Goal: Transaction & Acquisition: Book appointment/travel/reservation

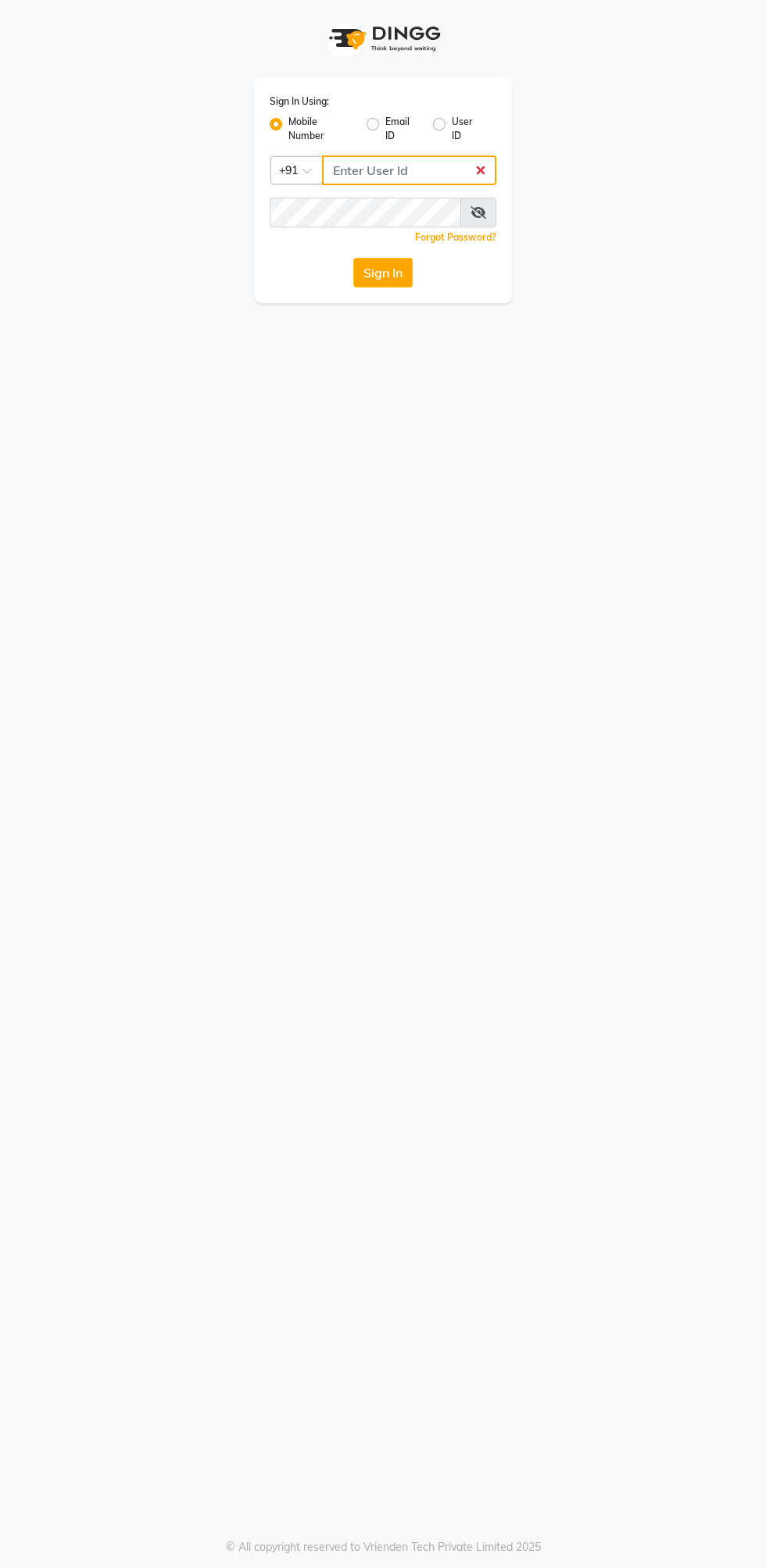
type input "9372641206"
click at [354, 258] on button "Sign In" at bounding box center [383, 272] width 60 height 30
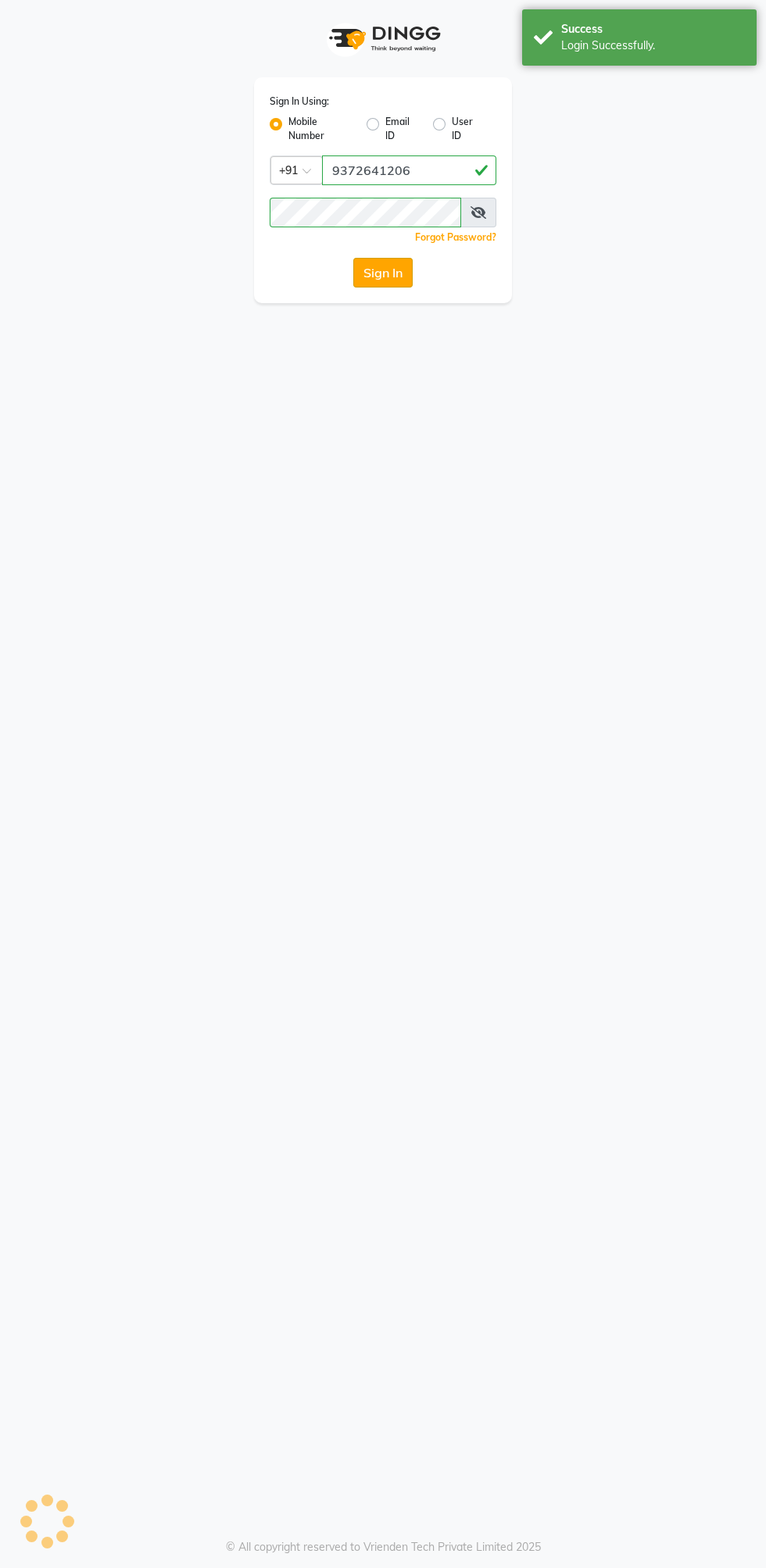
click at [386, 266] on button "Sign In" at bounding box center [383, 272] width 60 height 30
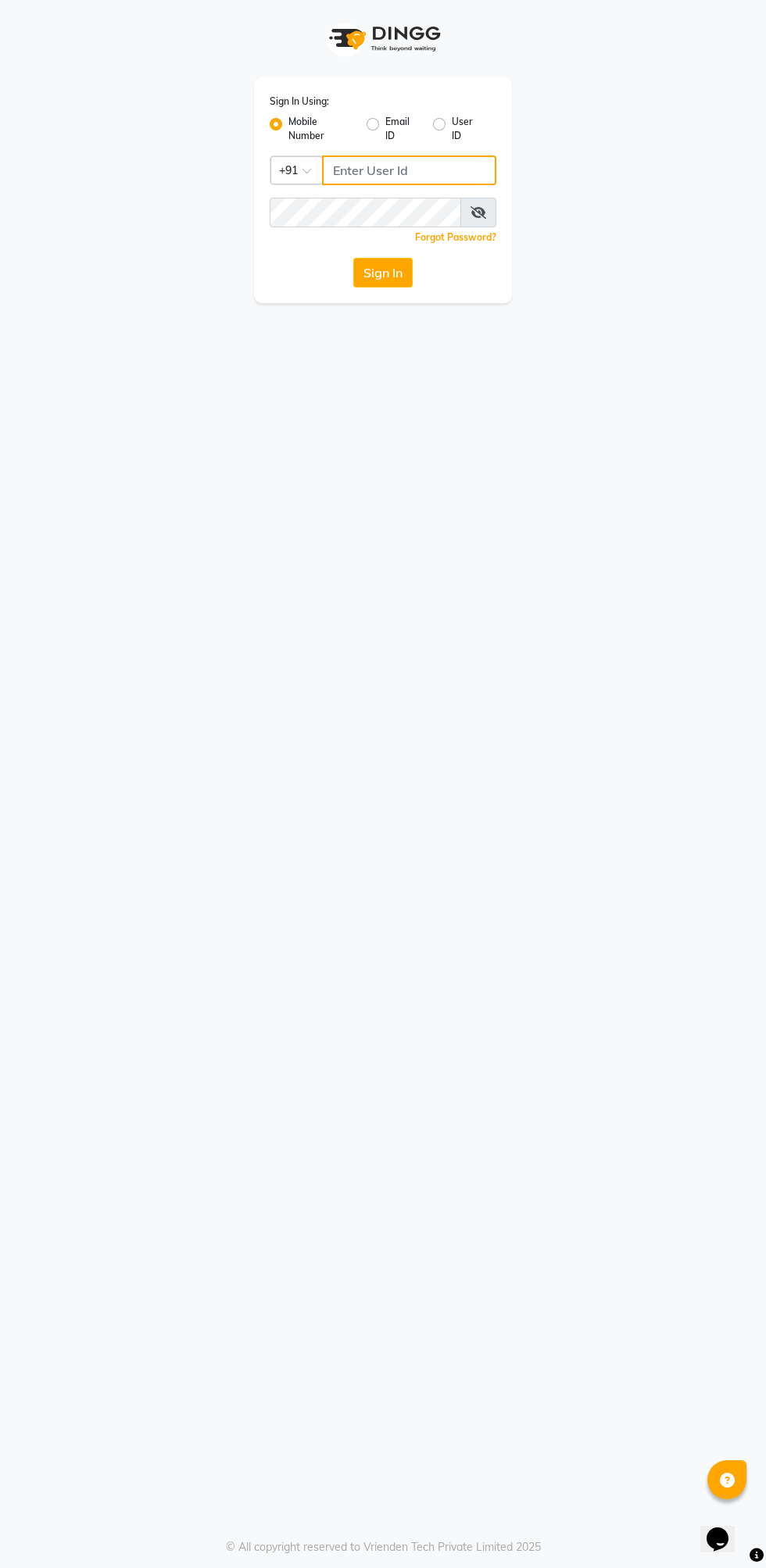
click at [375, 178] on input "Username" at bounding box center [409, 170] width 174 height 30
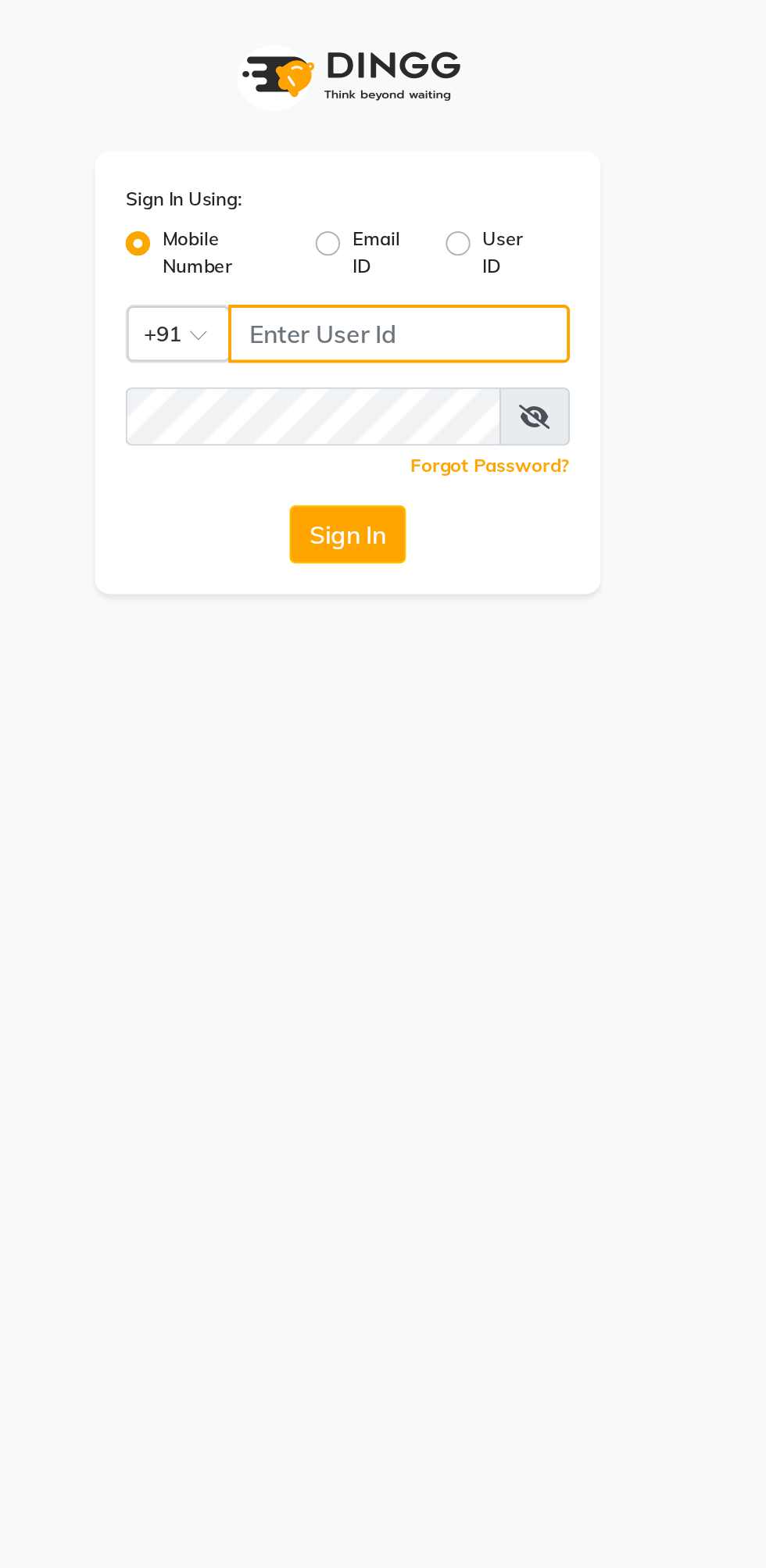
type input "9372641206"
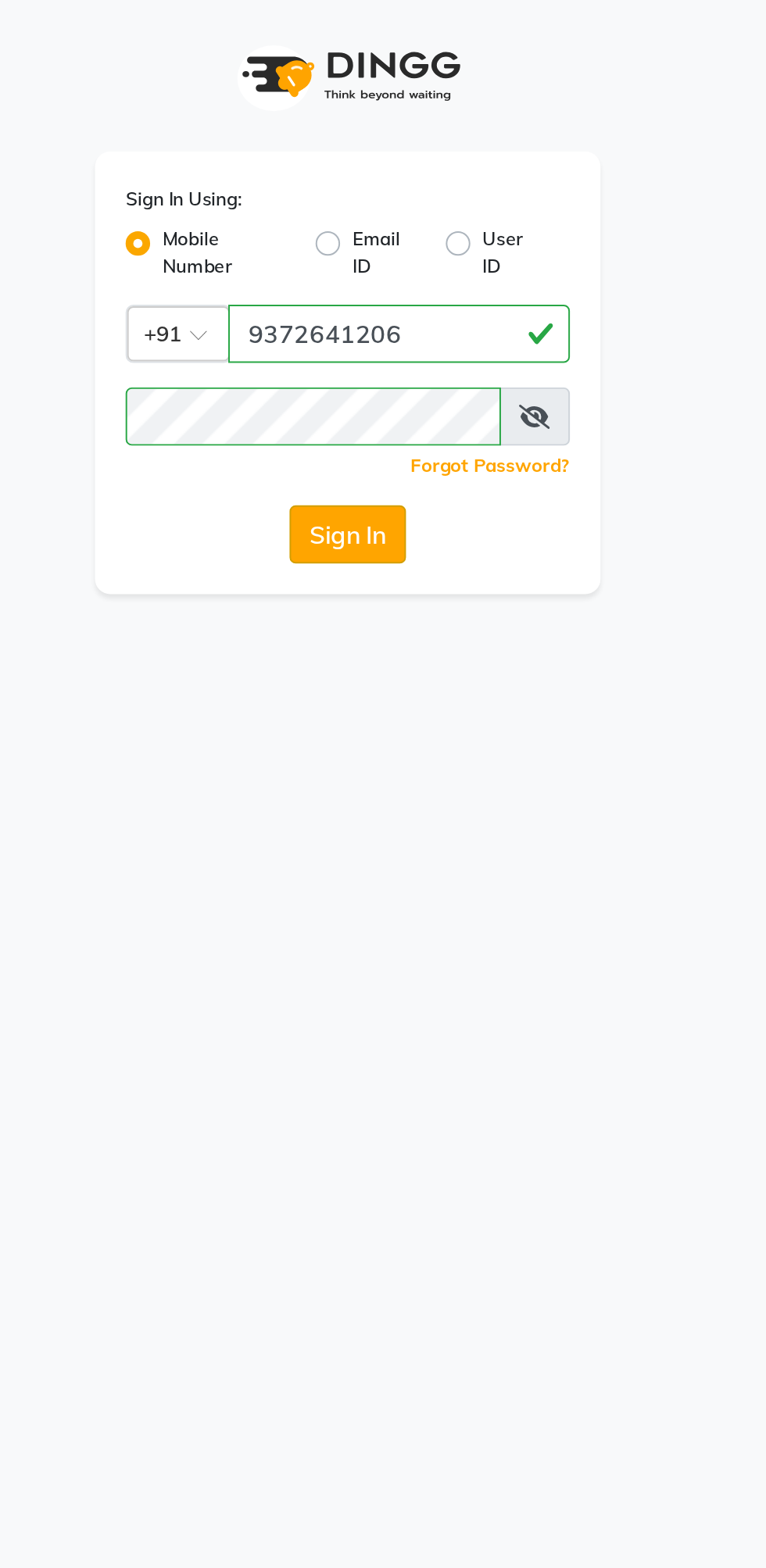
click at [388, 270] on button "Sign In" at bounding box center [383, 272] width 60 height 30
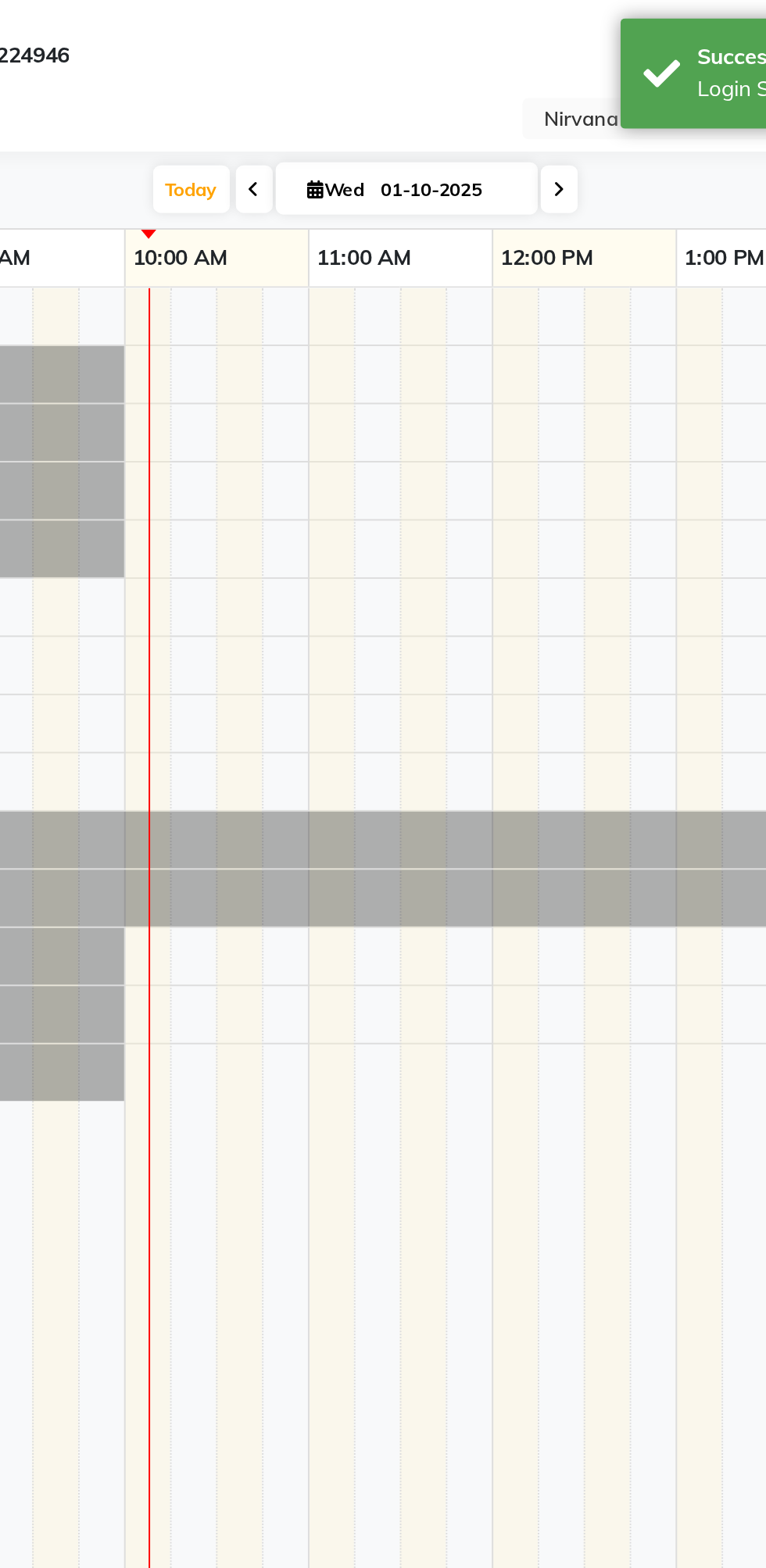
scroll to position [0, 95]
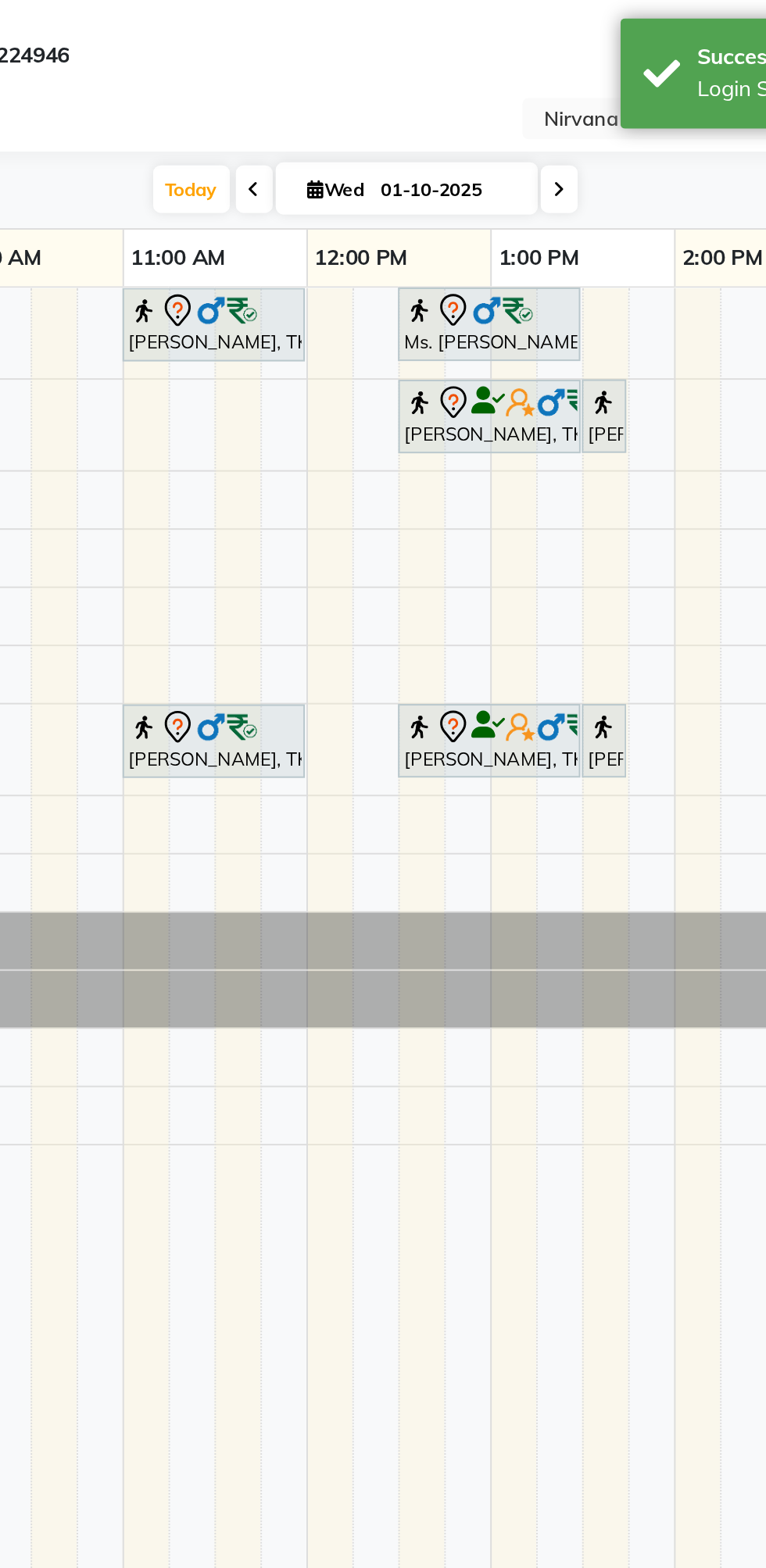
select select "en"
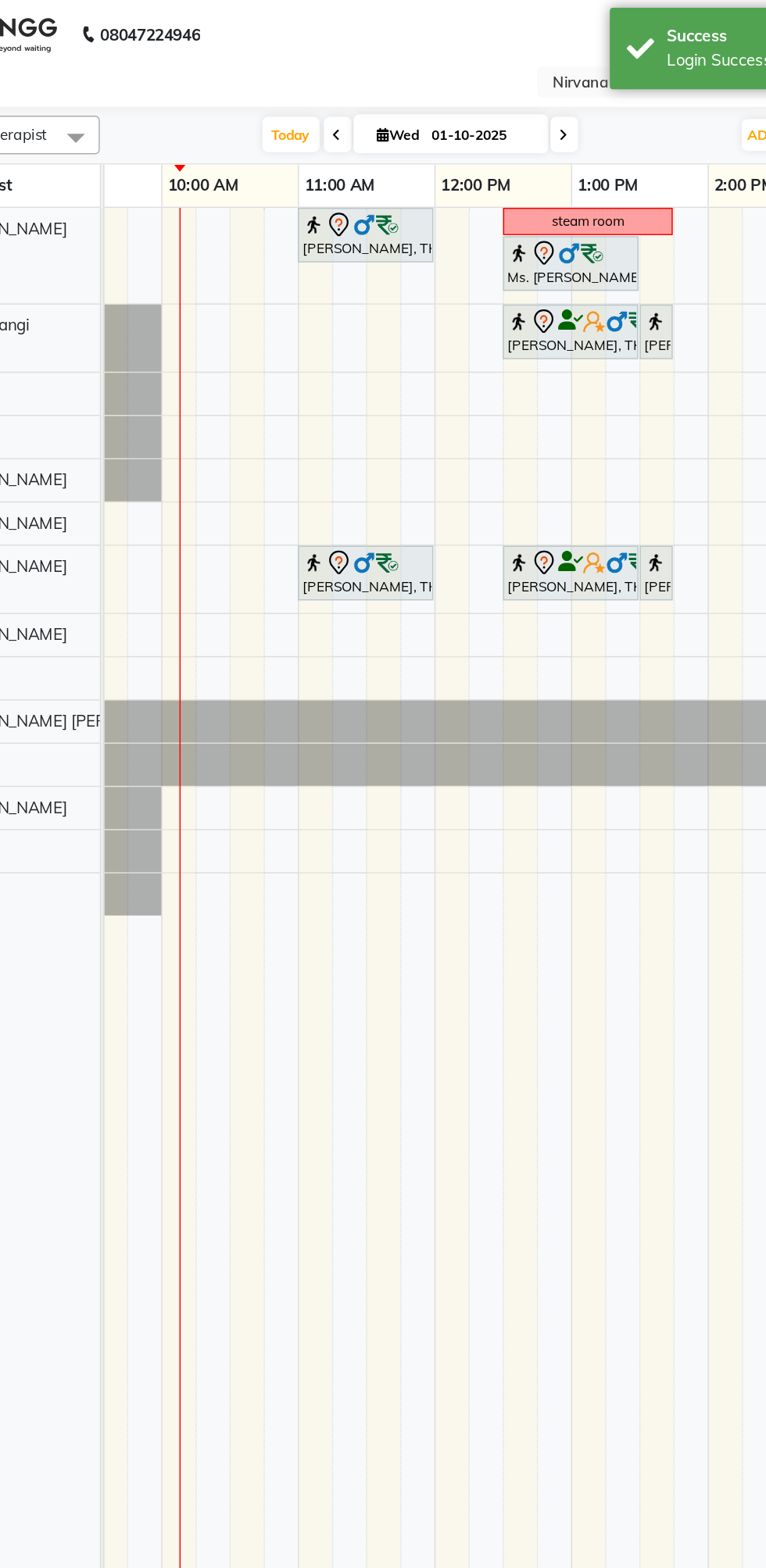
scroll to position [0, 0]
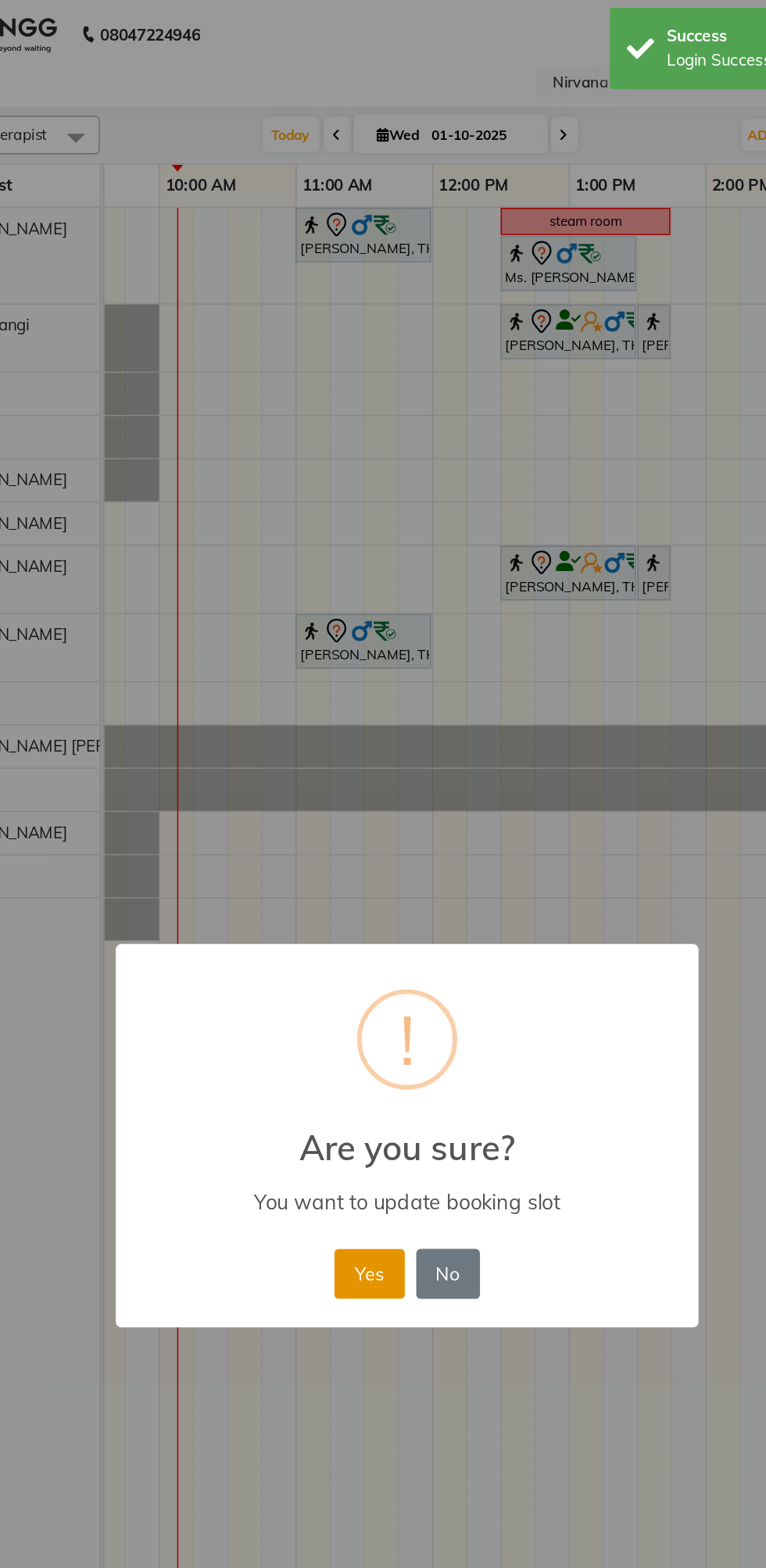
click at [362, 865] on button "Yes" at bounding box center [356, 880] width 47 height 35
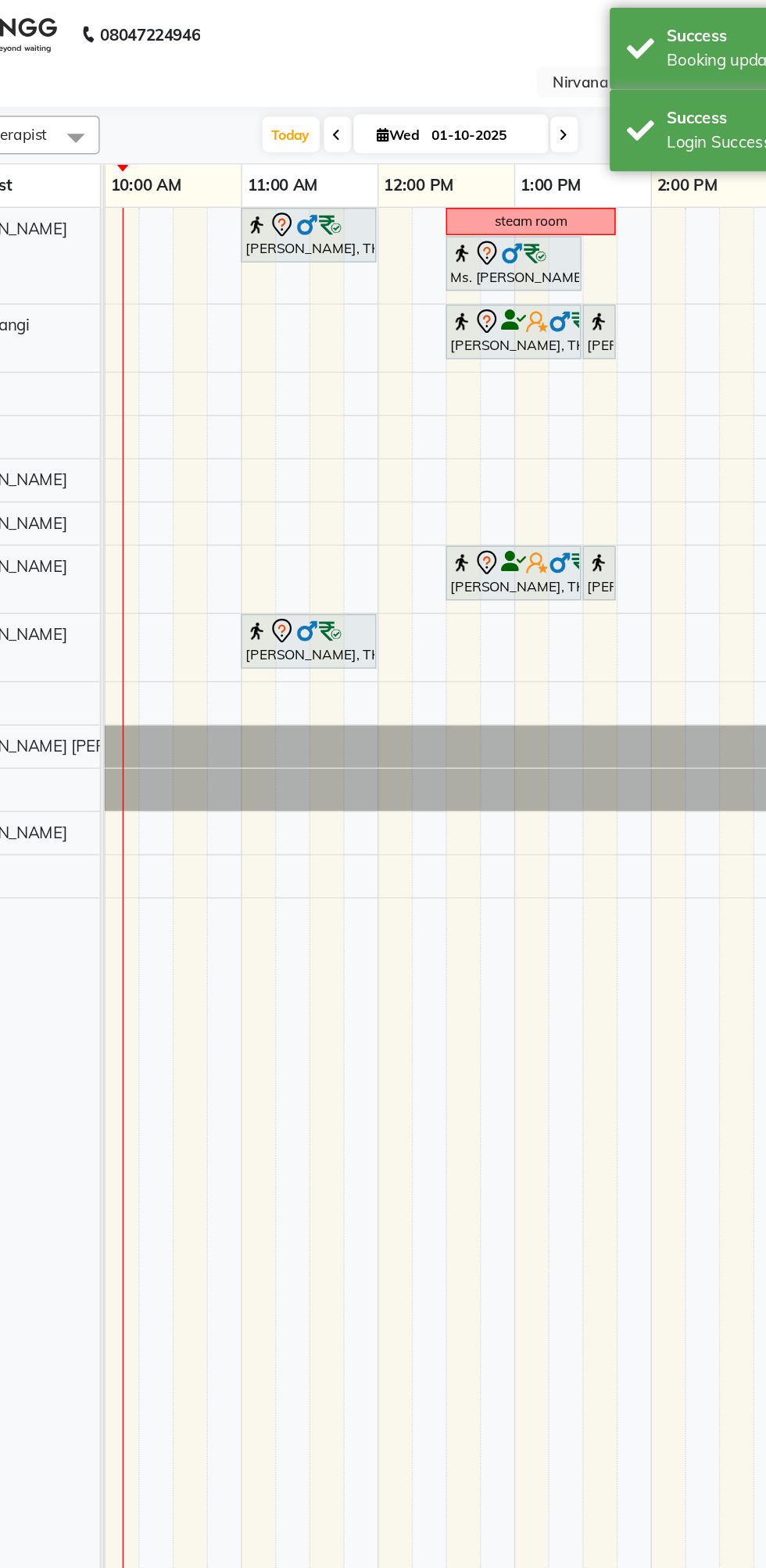
scroll to position [0, 95]
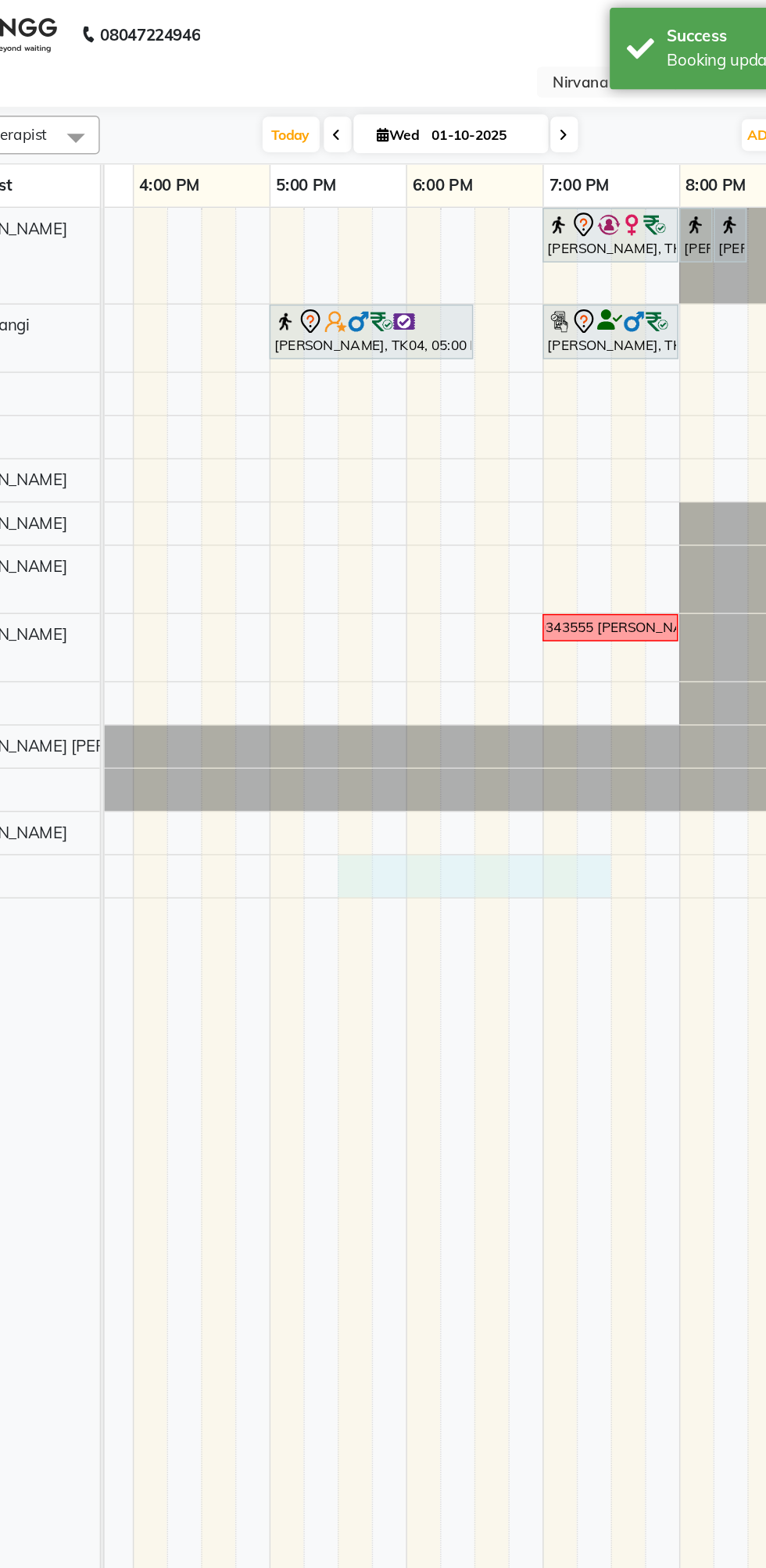
select select "69864"
select select "1050"
select select "tentative"
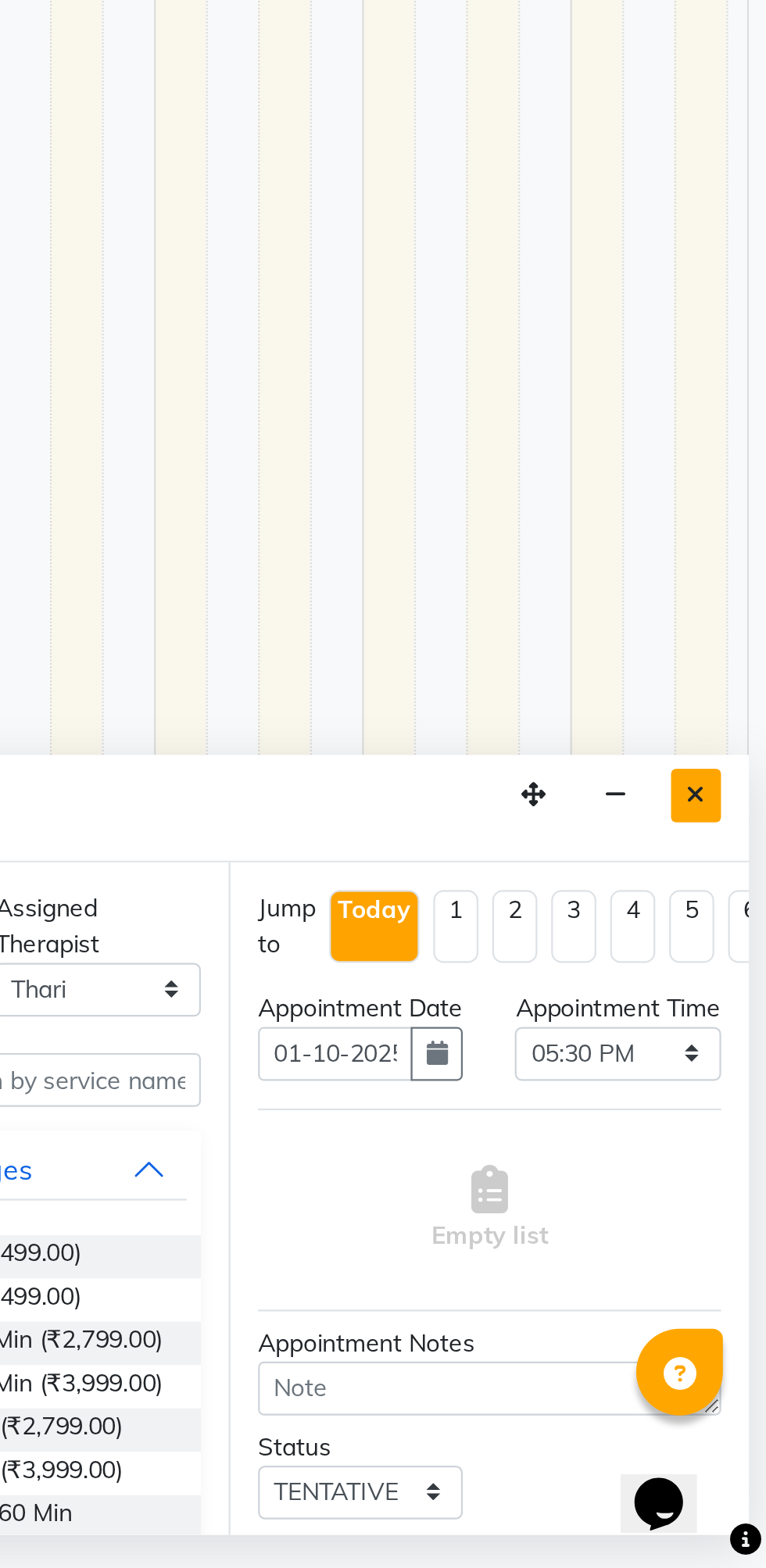
click at [745, 1216] on button "Close" at bounding box center [734, 1219] width 22 height 24
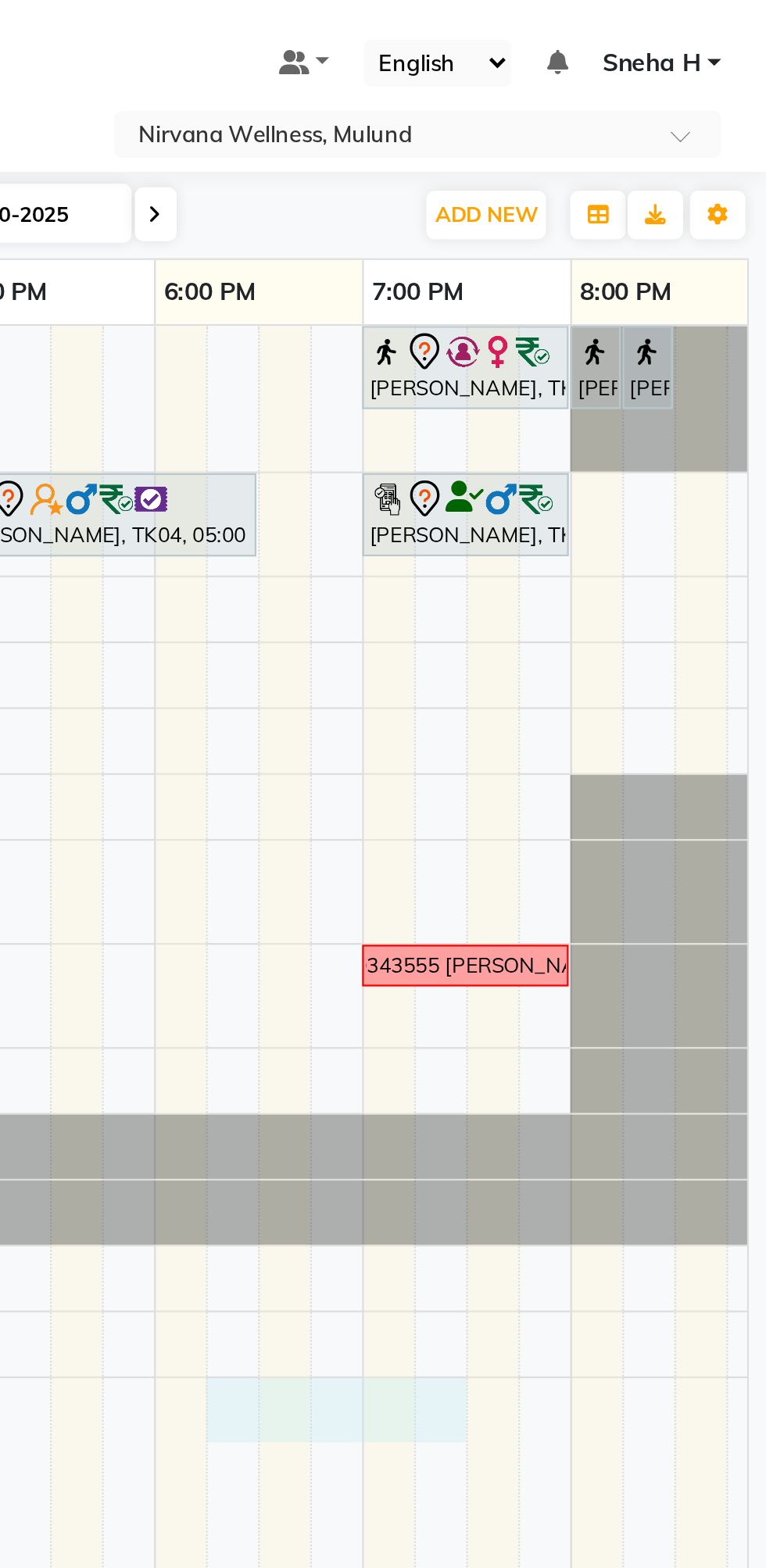
select select "69865"
select select "1095"
select select "tentative"
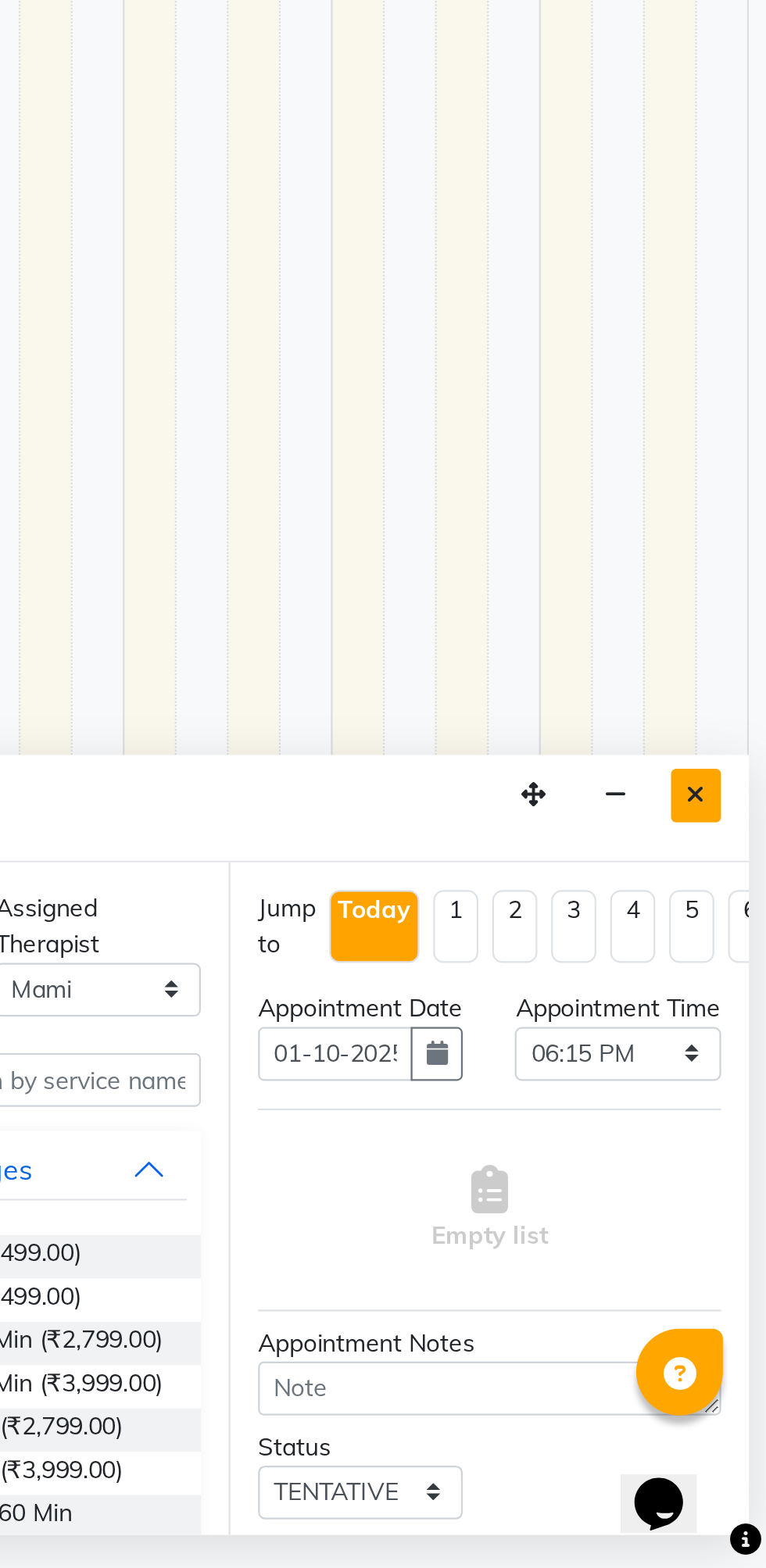
click at [745, 1226] on button "Close" at bounding box center [734, 1219] width 22 height 24
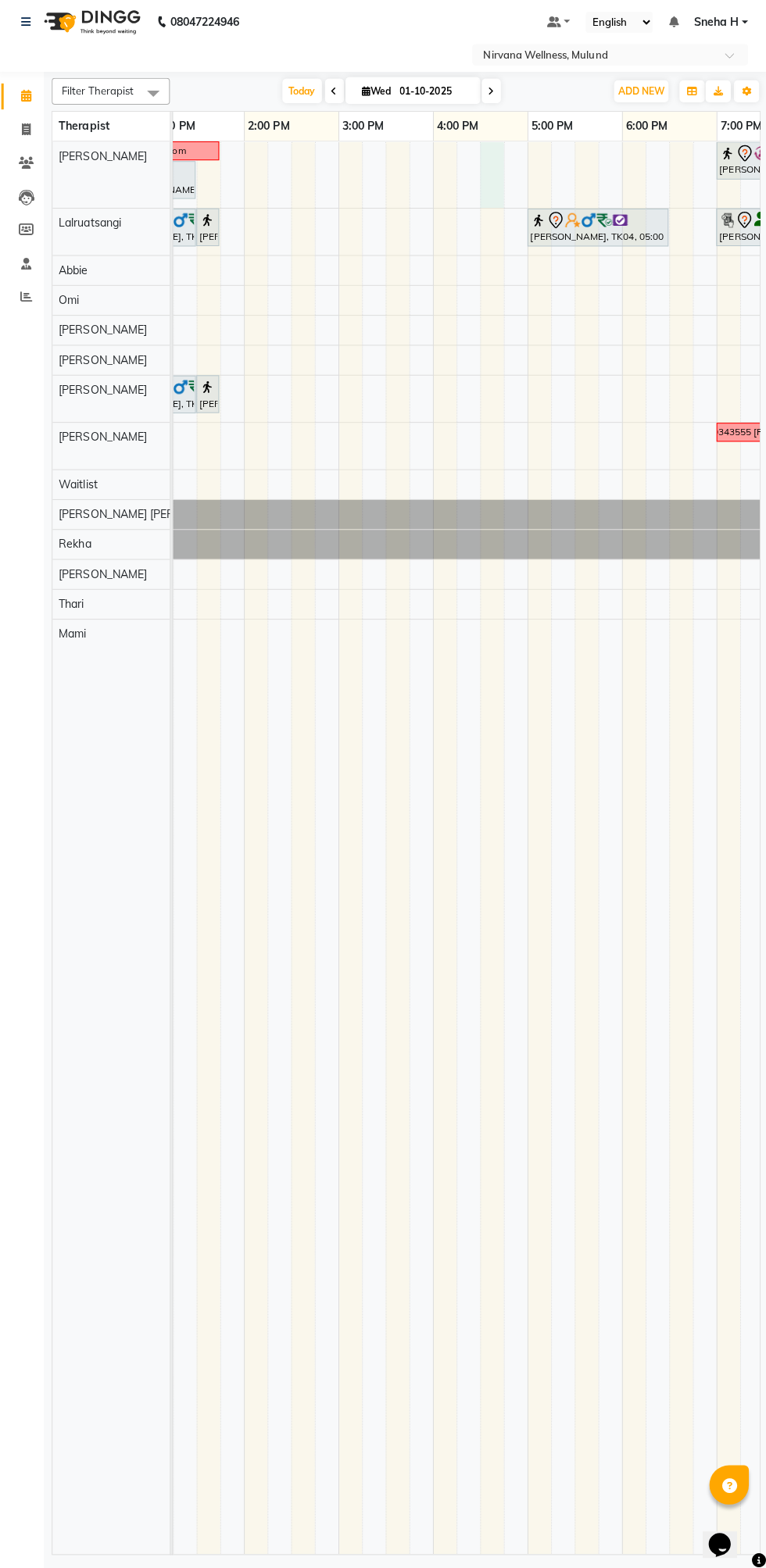
select select "29686"
select select "990"
select select "tentative"
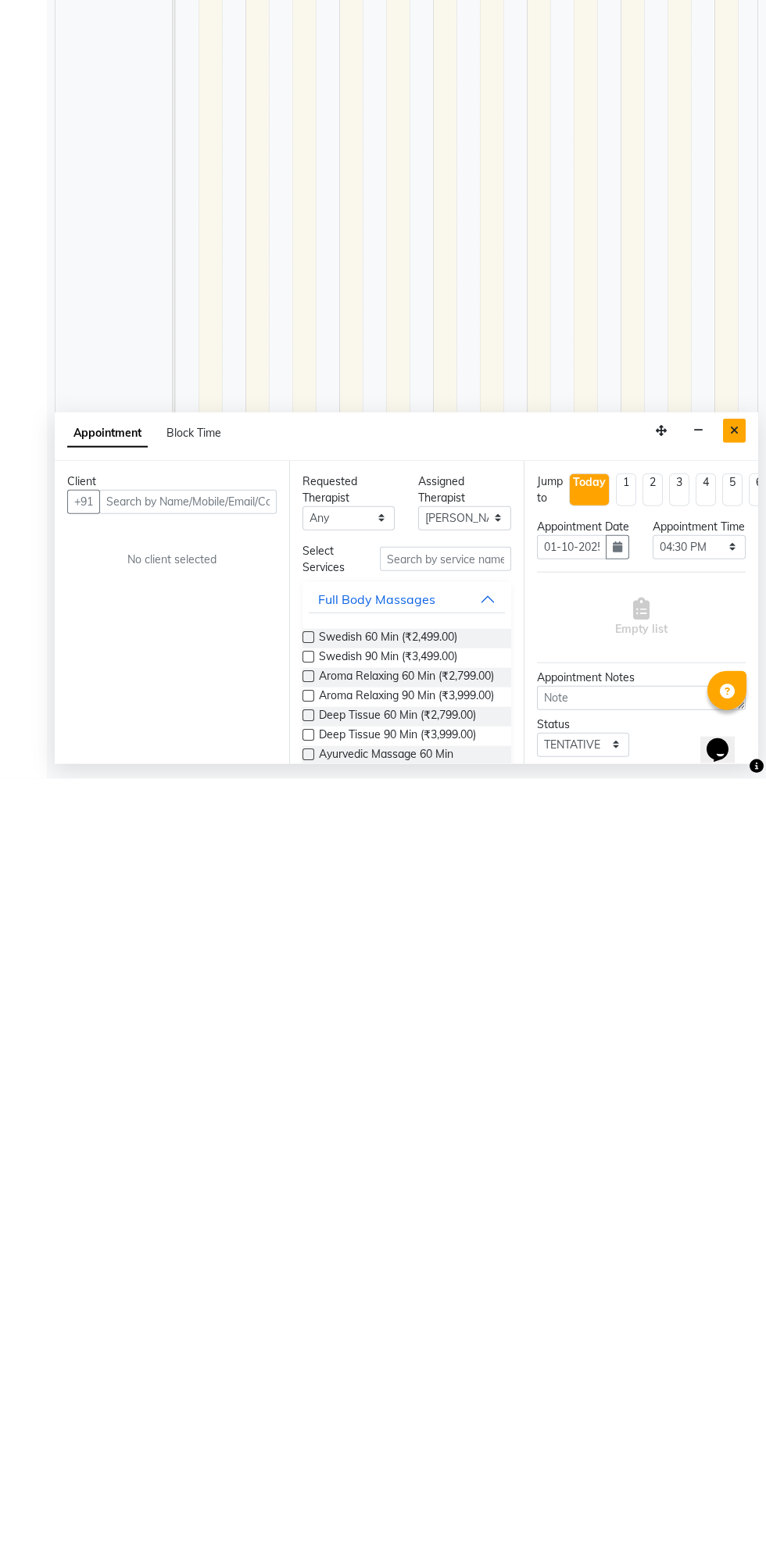
click at [727, 1228] on button "Close" at bounding box center [734, 1219] width 22 height 24
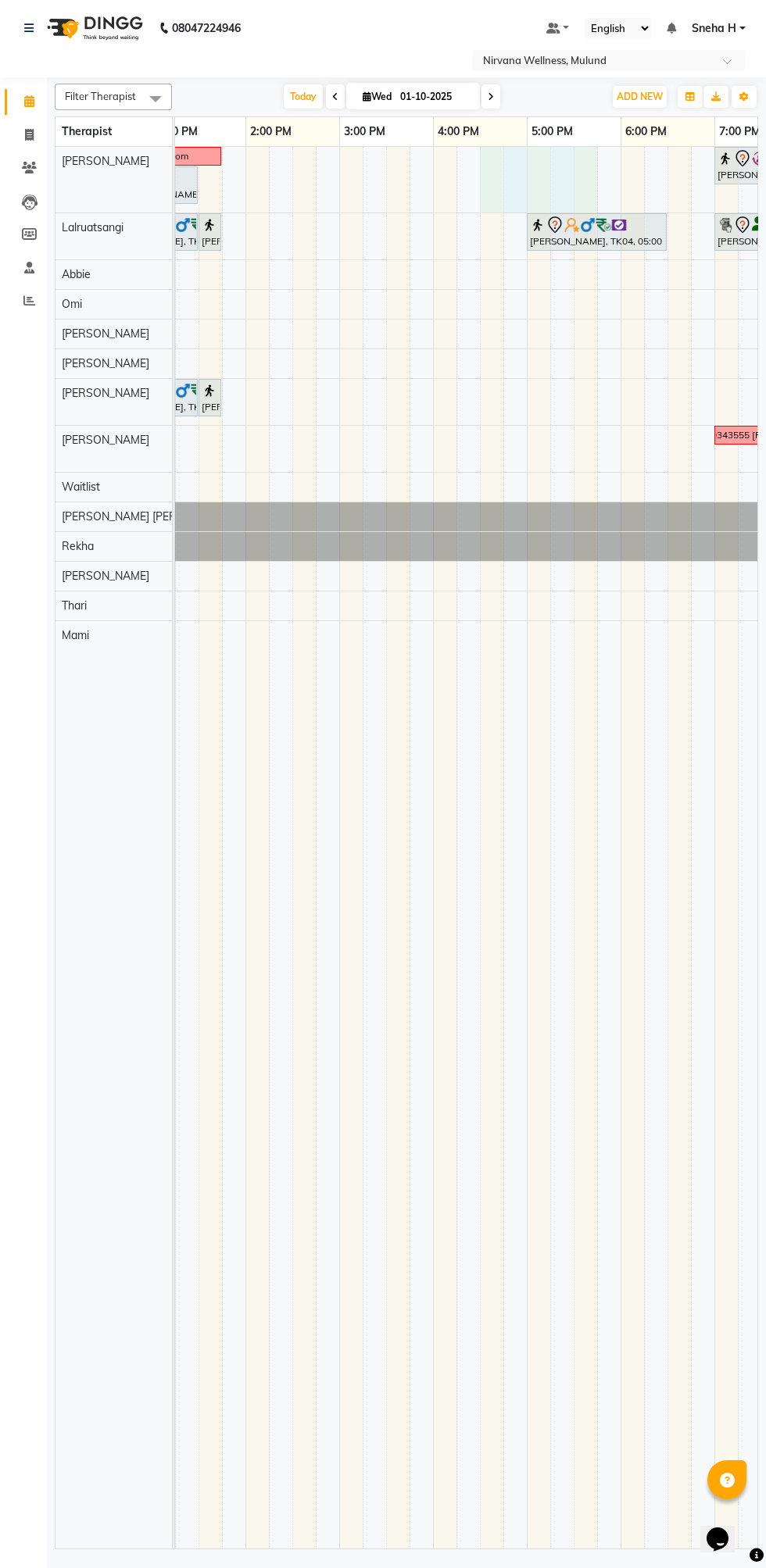
select select "29686"
select select "990"
select select "tentative"
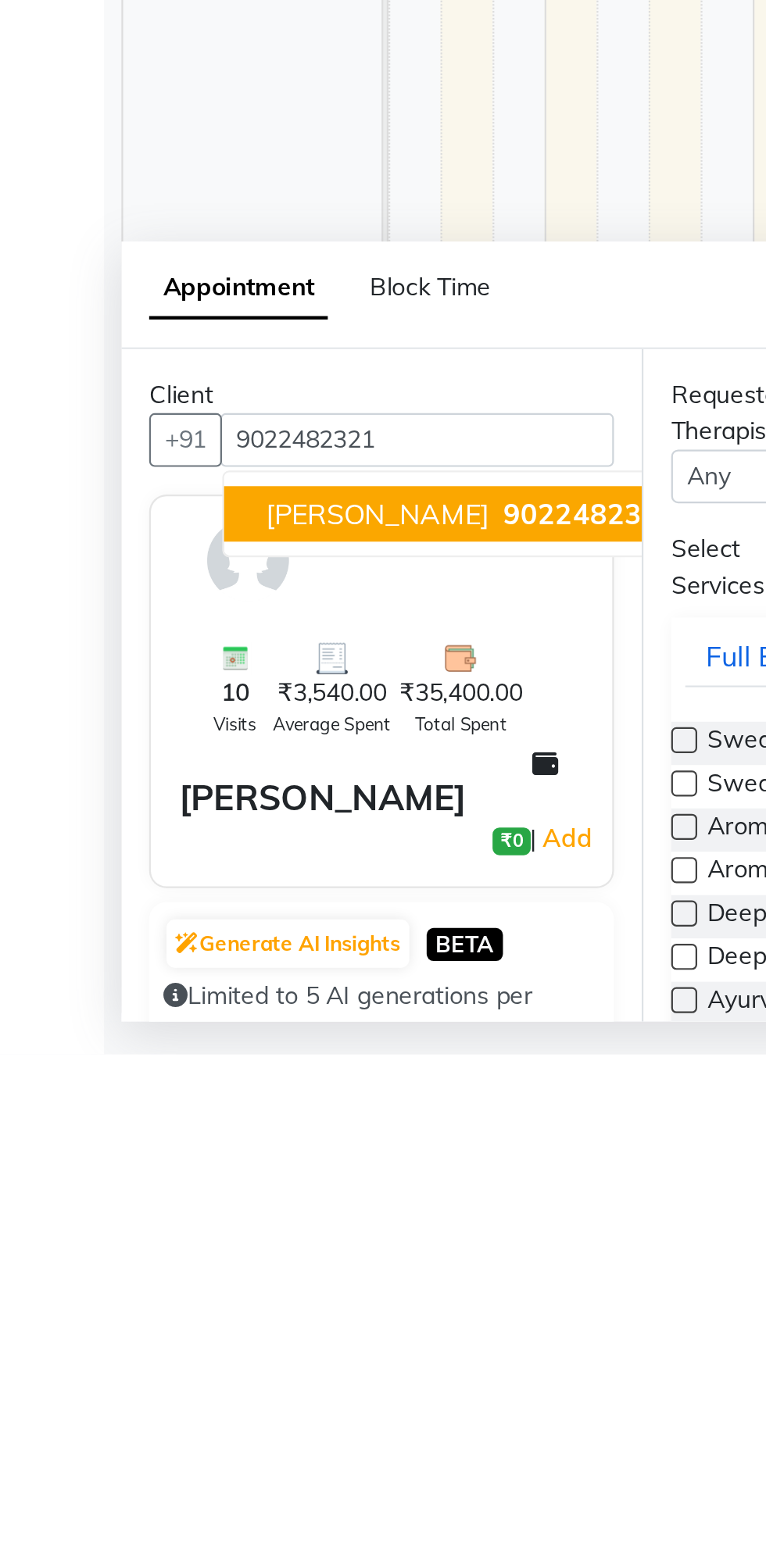
click at [240, 1325] on span "9022482321" at bounding box center [266, 1325] width 78 height 15
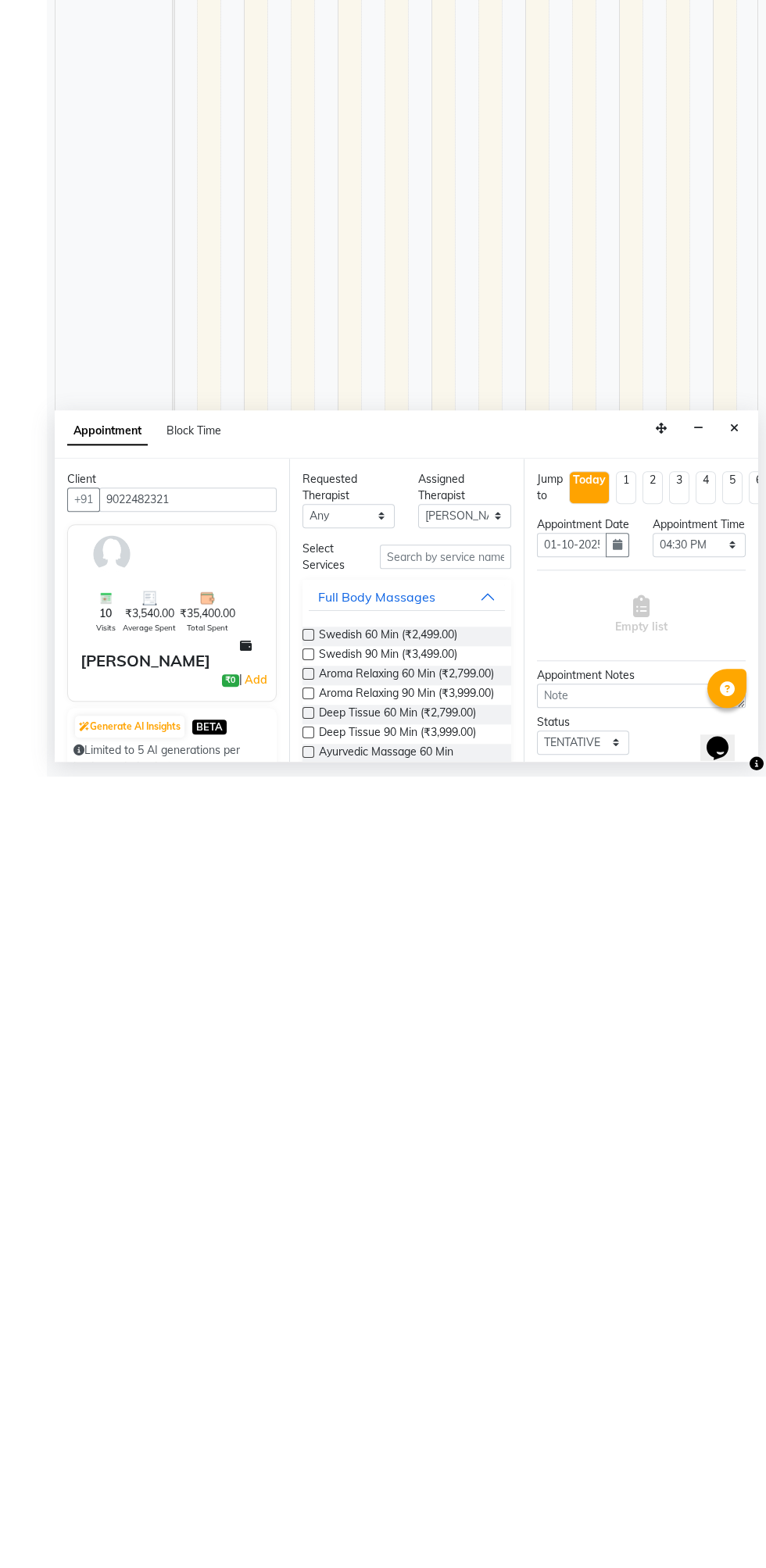
type input "9022482321"
click at [308, 1426] on label at bounding box center [308, 1426] width 12 height 12
click at [308, 1426] on input "checkbox" at bounding box center [307, 1428] width 11 height 11
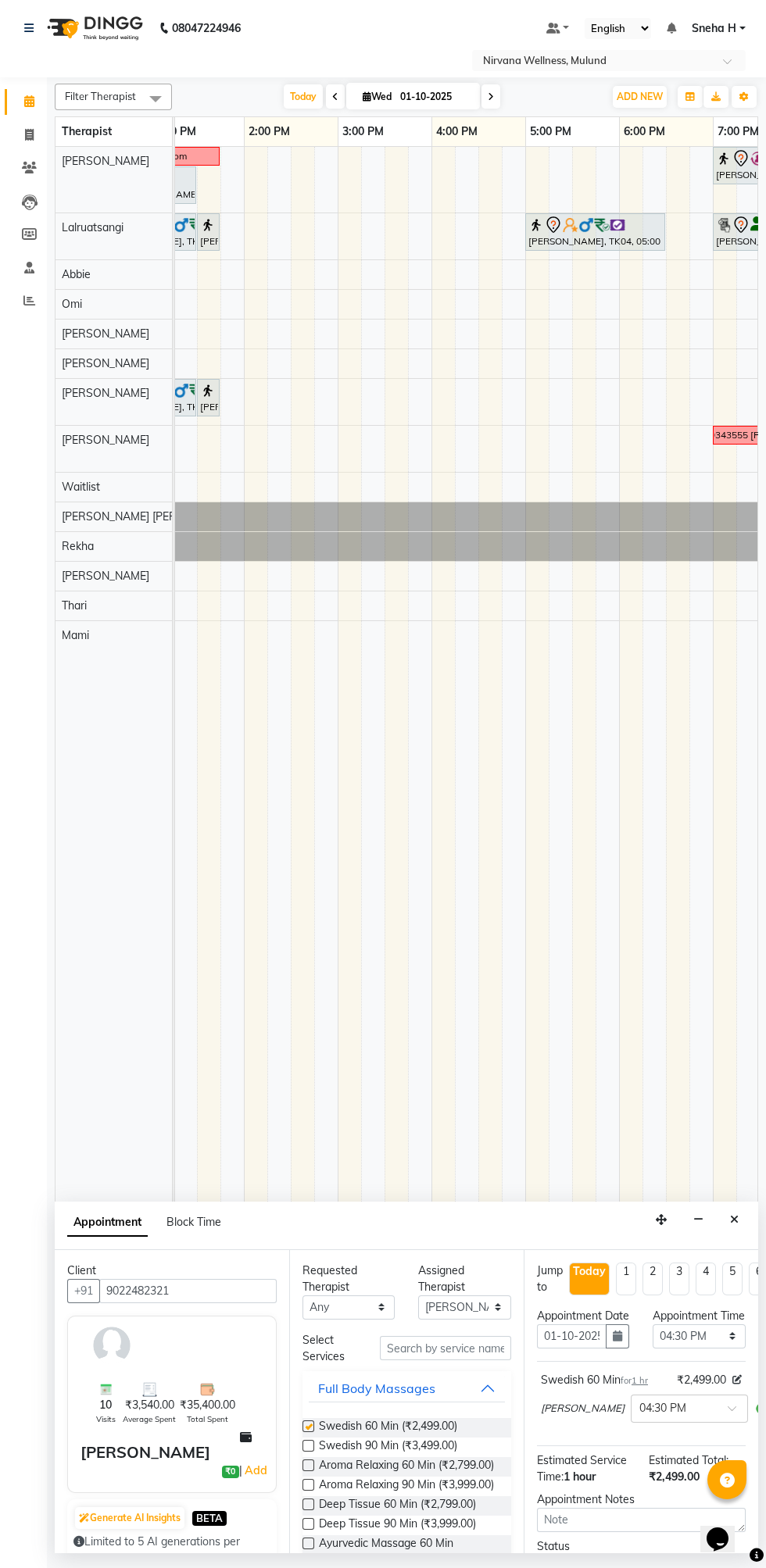
checkbox input "false"
click at [473, 1309] on select "Select [PERSON_NAME] [PERSON_NAME] [PERSON_NAME] [PERSON_NAME] Tlau Omi [PERSON…" at bounding box center [465, 1307] width 93 height 24
select select "35614"
click at [418, 1296] on select "Select [PERSON_NAME] [PERSON_NAME] [PERSON_NAME] [PERSON_NAME] Tlau Omi [PERSON…" at bounding box center [465, 1307] width 93 height 24
click at [308, 1426] on label at bounding box center [308, 1426] width 12 height 12
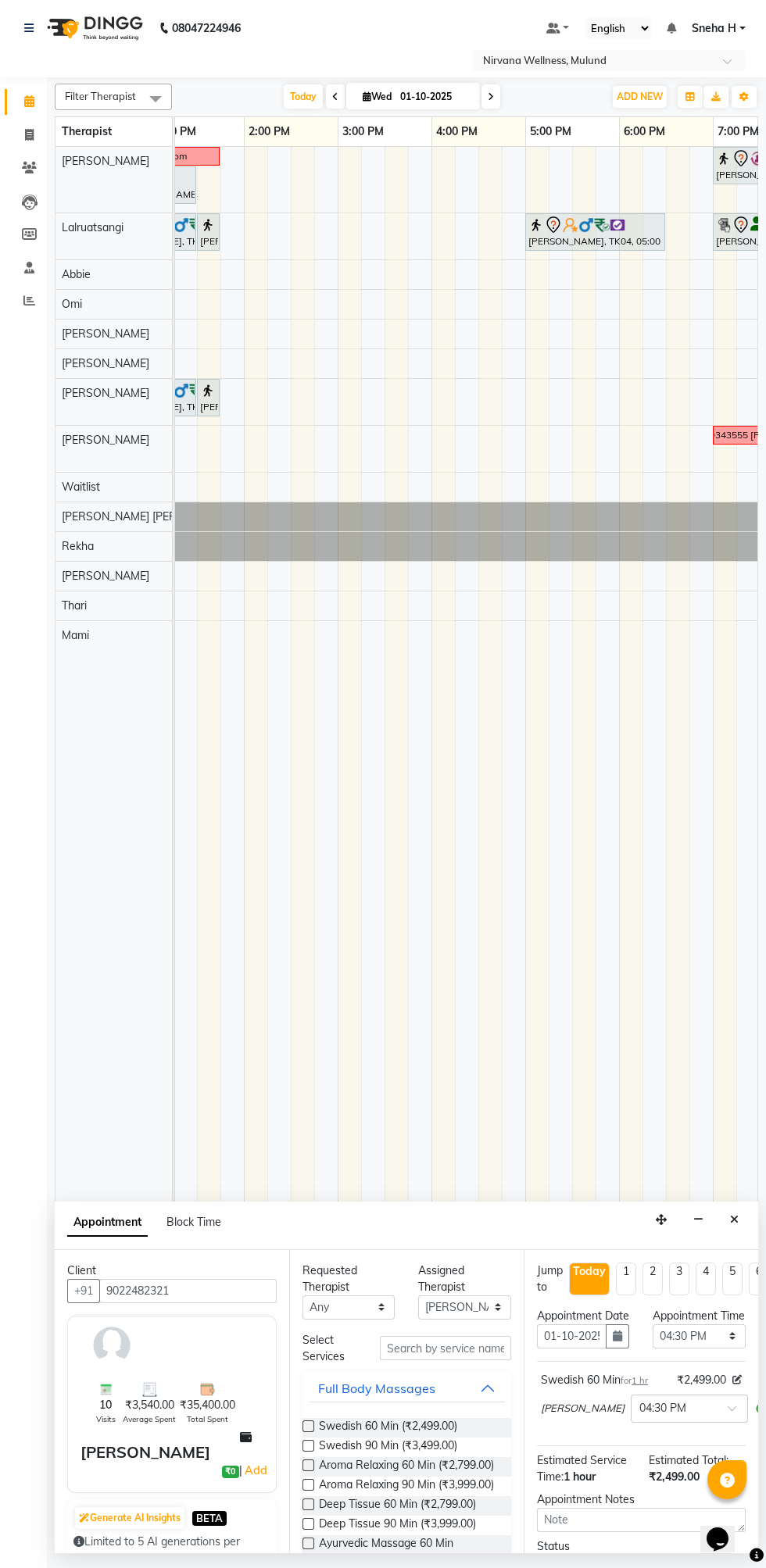
click at [308, 1426] on input "checkbox" at bounding box center [307, 1428] width 11 height 11
checkbox input "false"
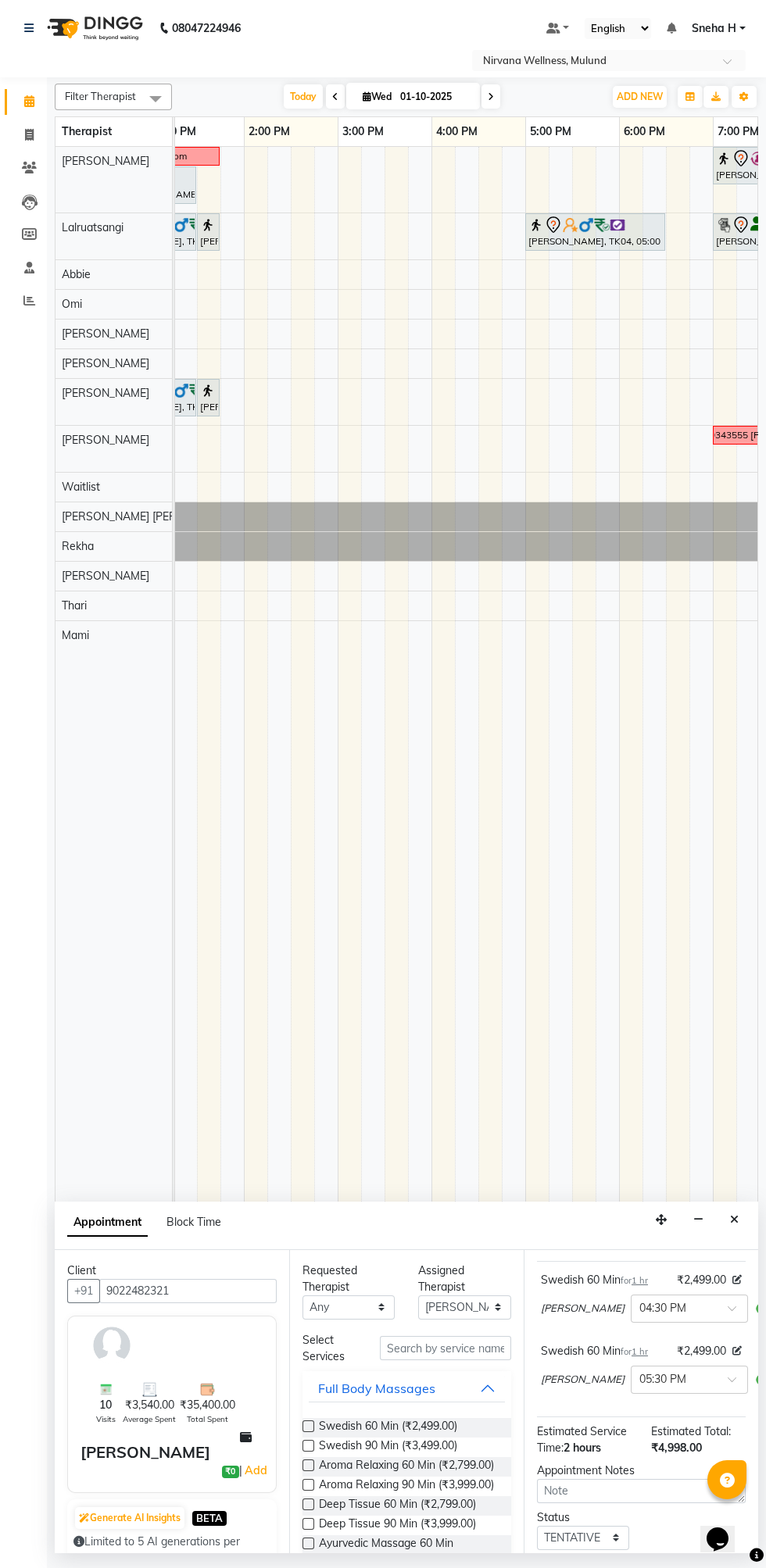
scroll to position [101, 0]
click at [639, 1386] on input "text" at bounding box center [673, 1377] width 69 height 16
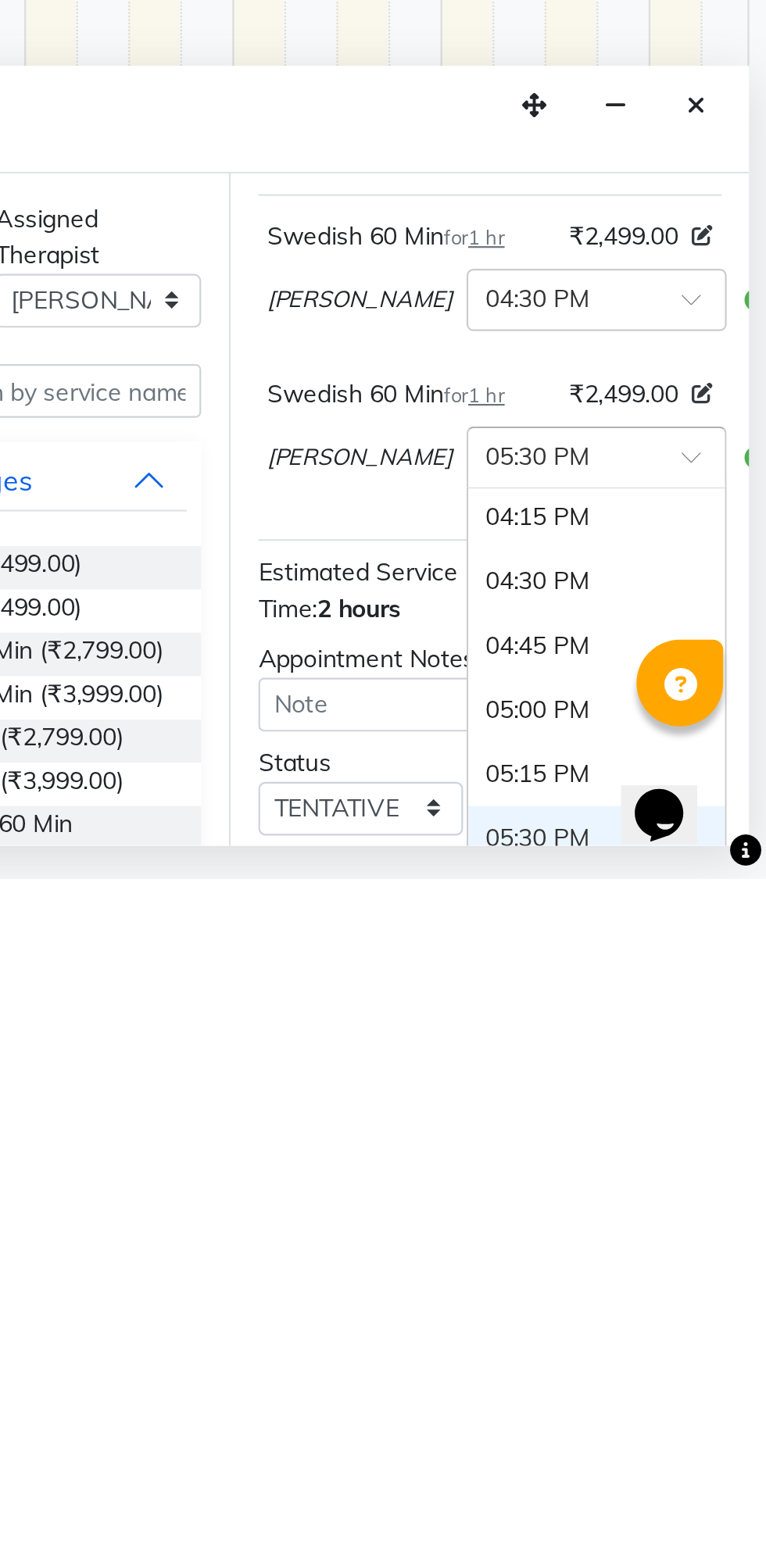
scroll to position [732, 0]
click at [632, 1444] on div "04:30 PM" at bounding box center [690, 1434] width 116 height 29
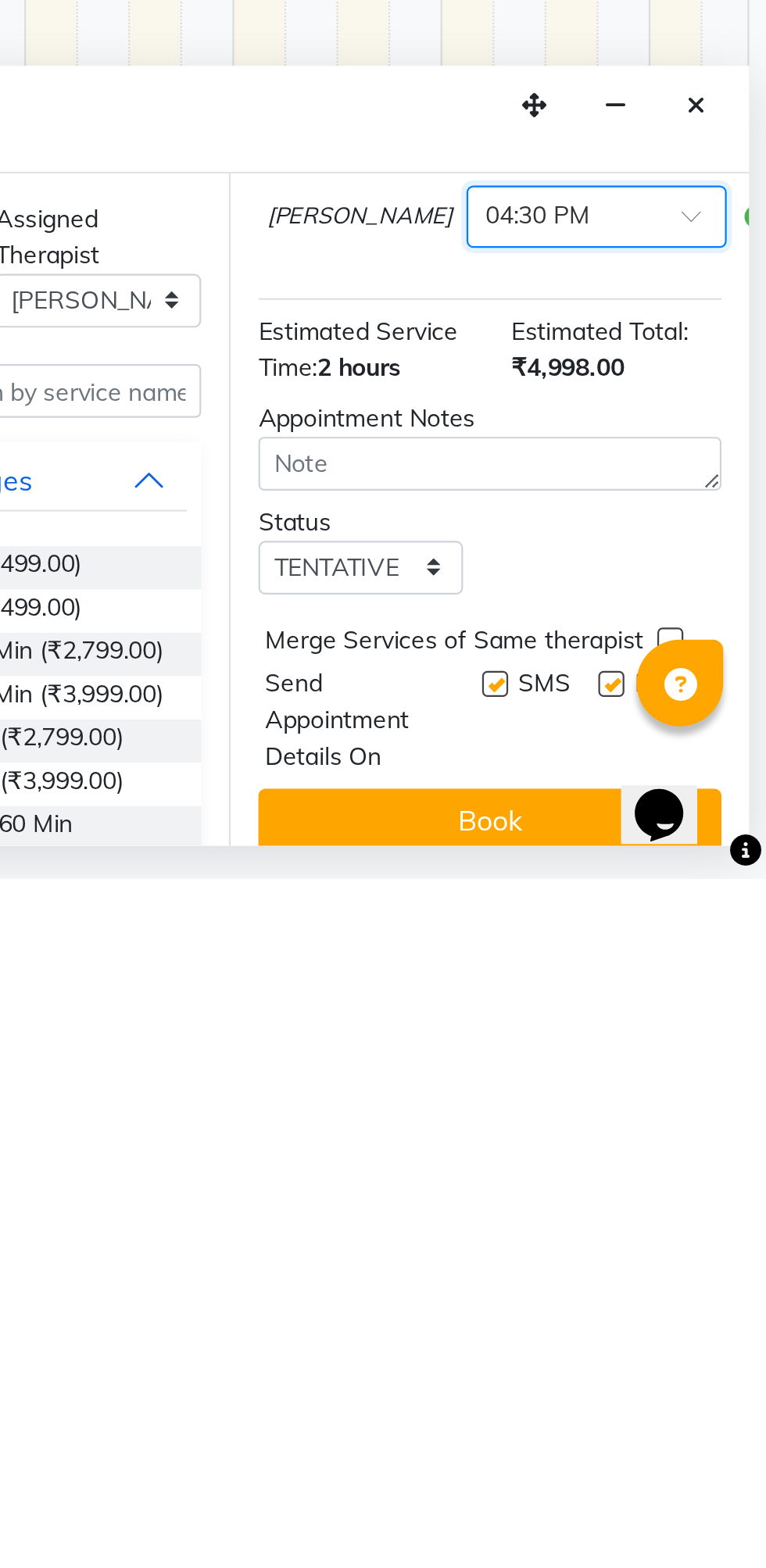
scroll to position [261, 0]
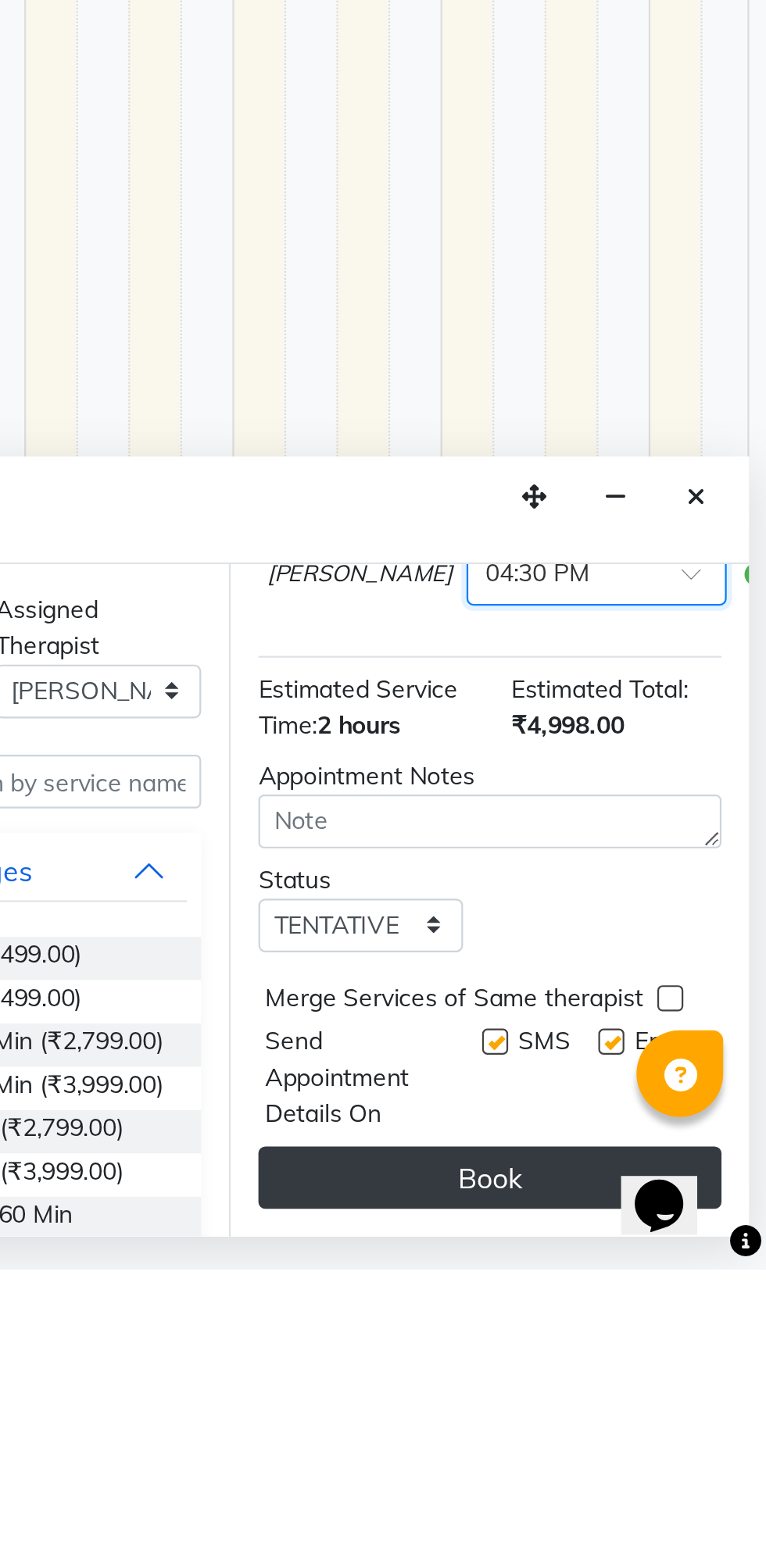
click at [633, 1517] on button "Book" at bounding box center [641, 1526] width 209 height 28
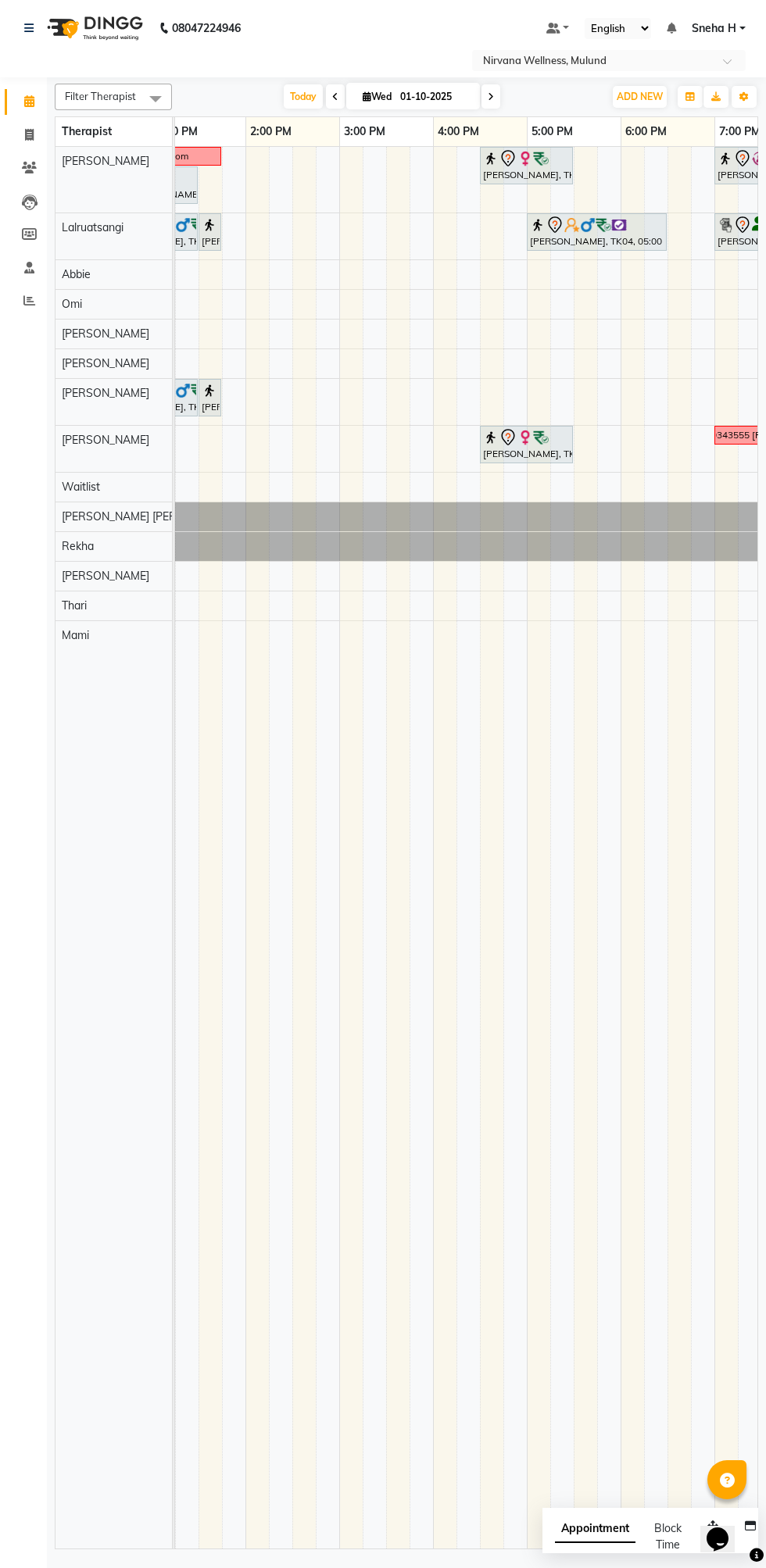
click at [499, 90] on span at bounding box center [491, 96] width 18 height 24
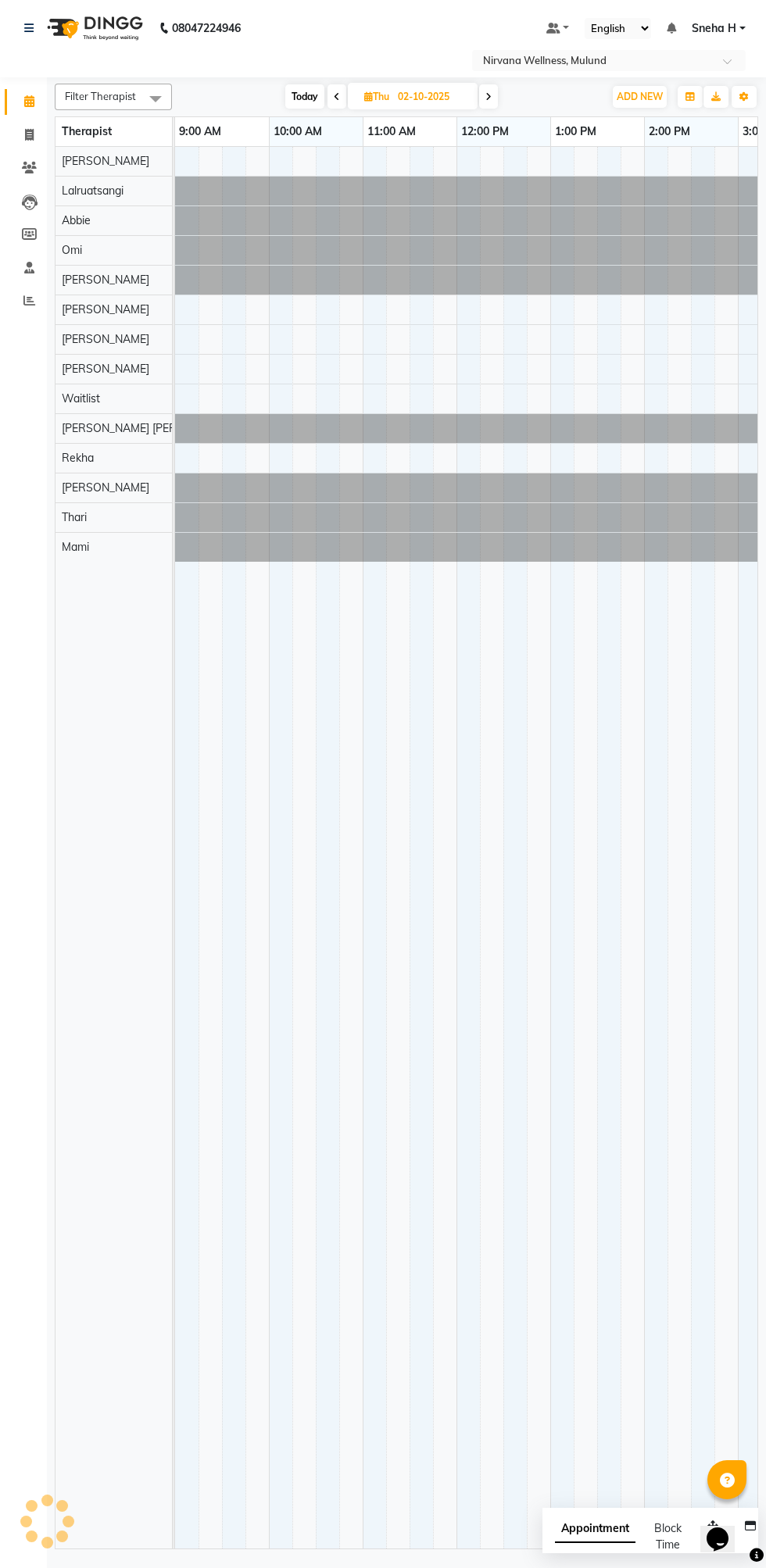
scroll to position [0, 95]
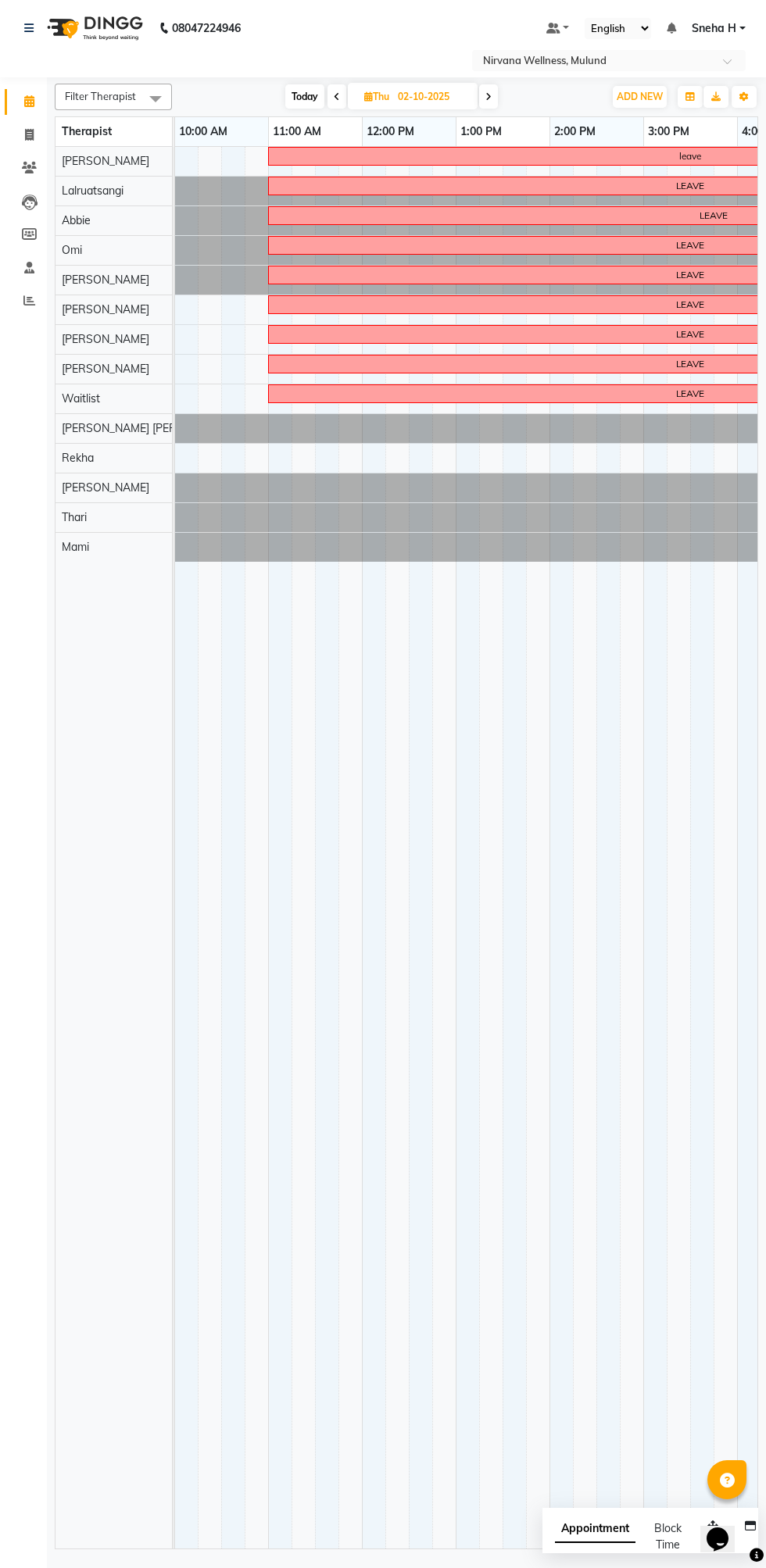
click at [496, 95] on span at bounding box center [488, 96] width 18 height 24
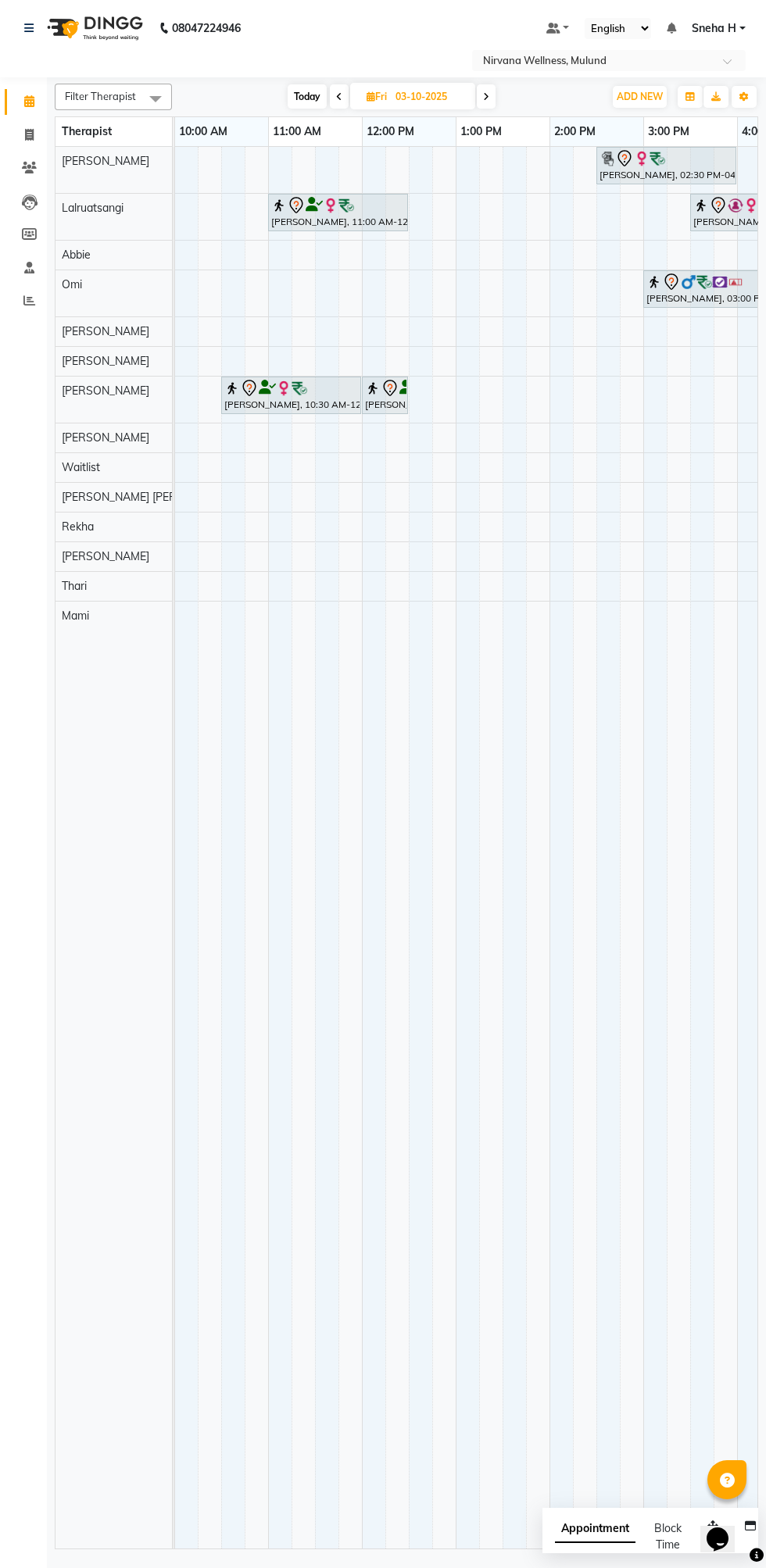
scroll to position [0, 0]
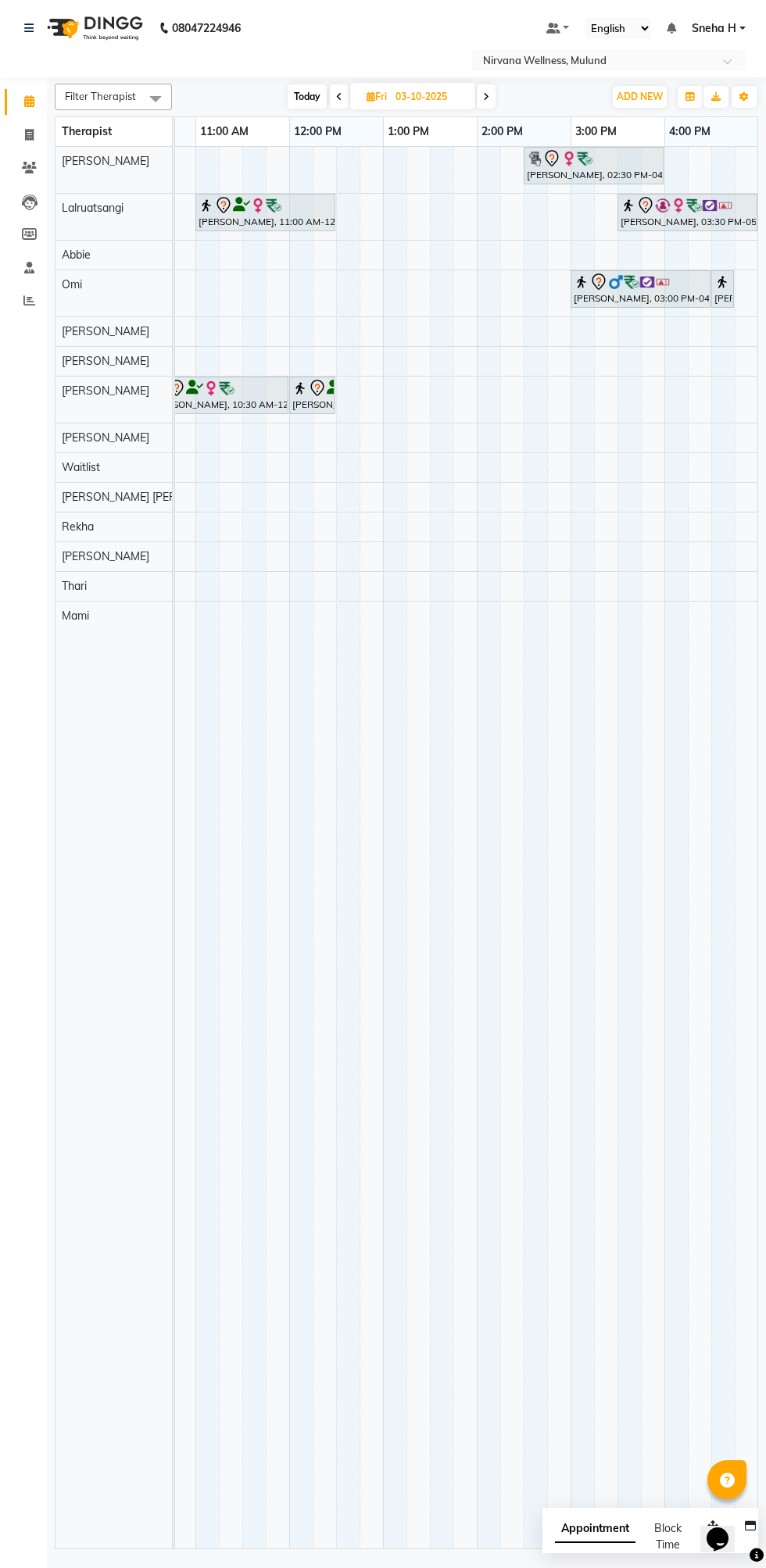
click at [495, 86] on span at bounding box center [486, 96] width 18 height 24
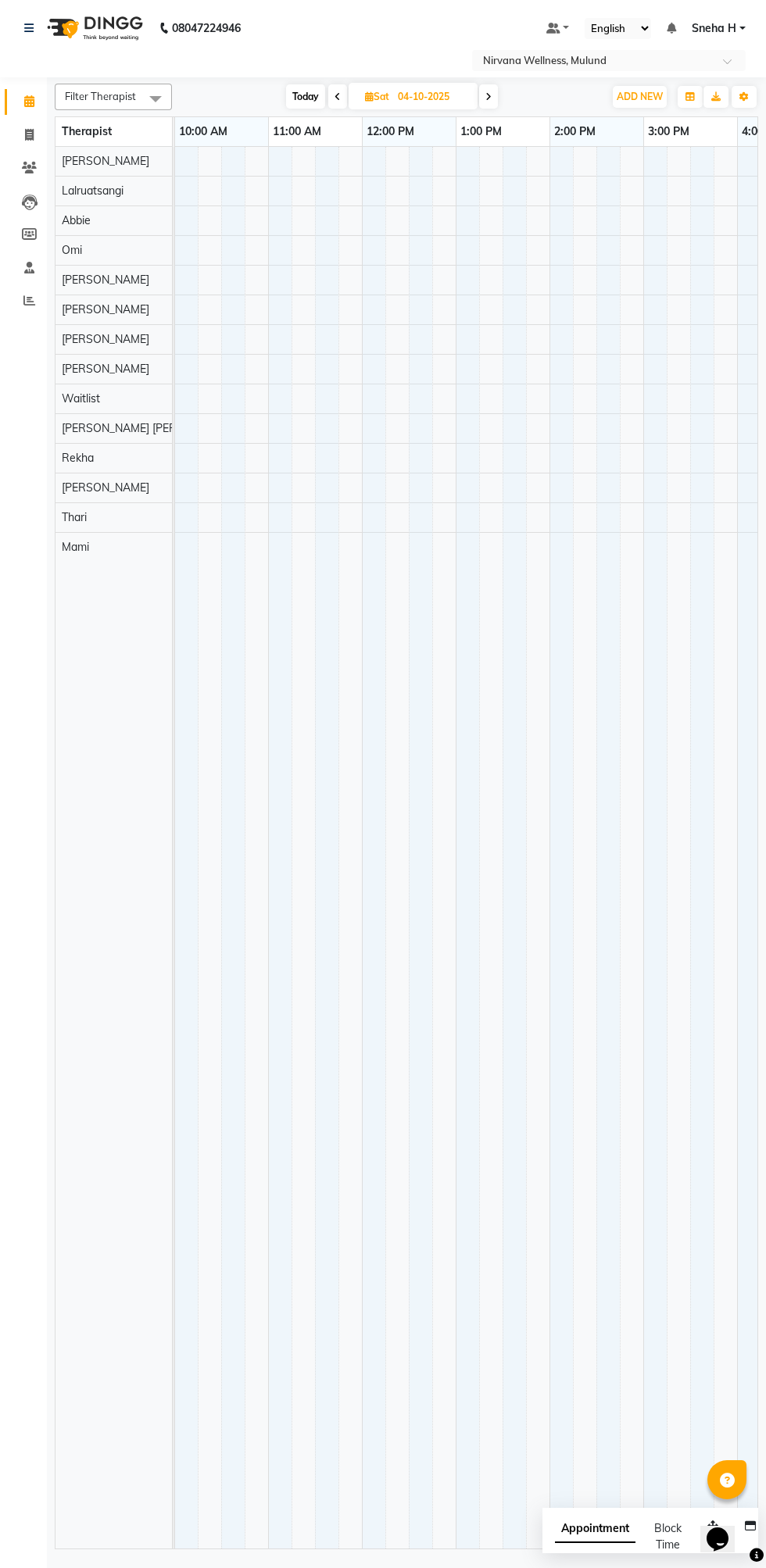
click at [487, 92] on span at bounding box center [488, 96] width 18 height 24
type input "05-10-2025"
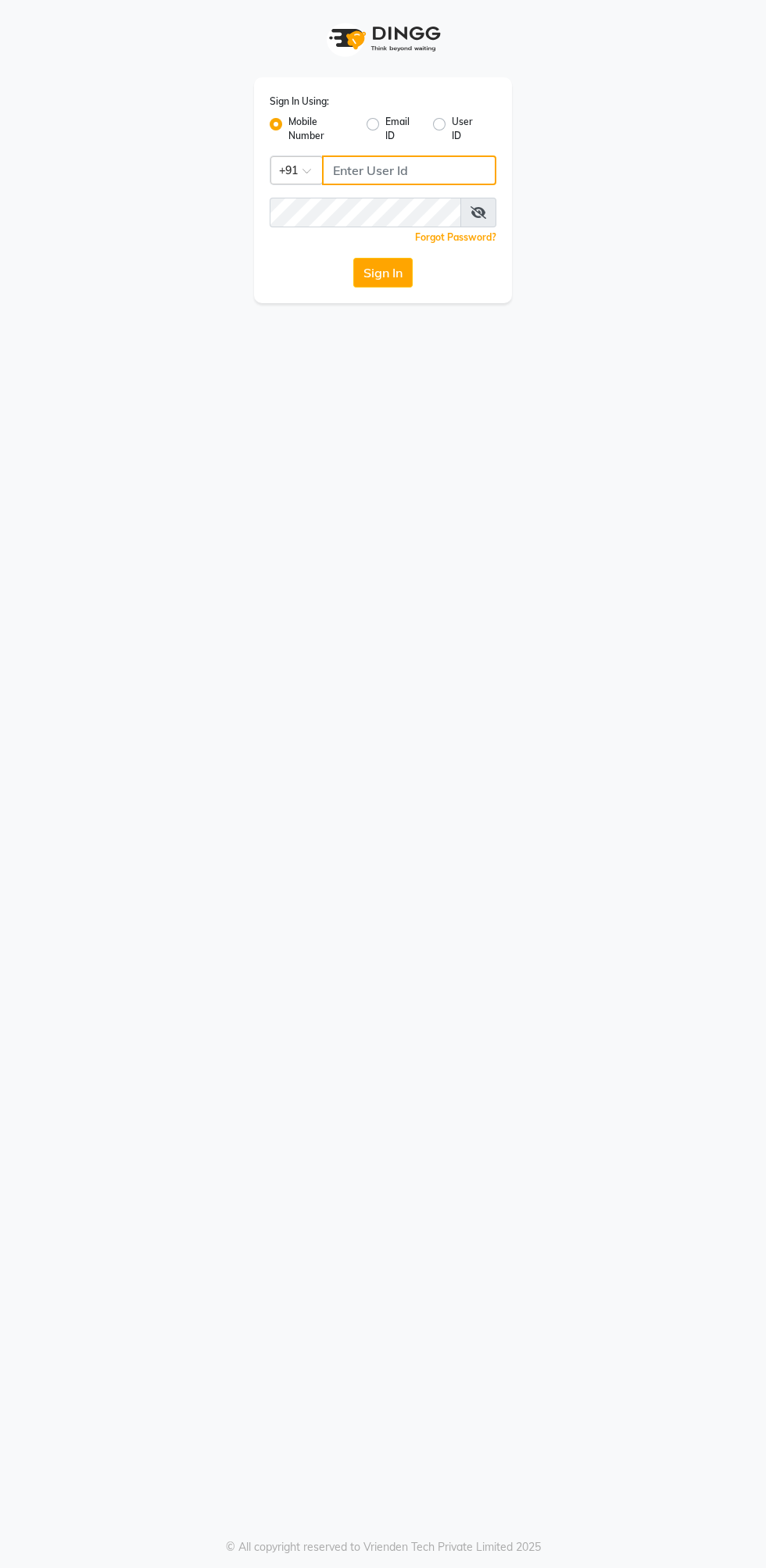
click at [388, 176] on input "Username" at bounding box center [409, 170] width 174 height 30
type input "9372641206"
click at [354, 258] on button "Sign In" at bounding box center [383, 272] width 60 height 30
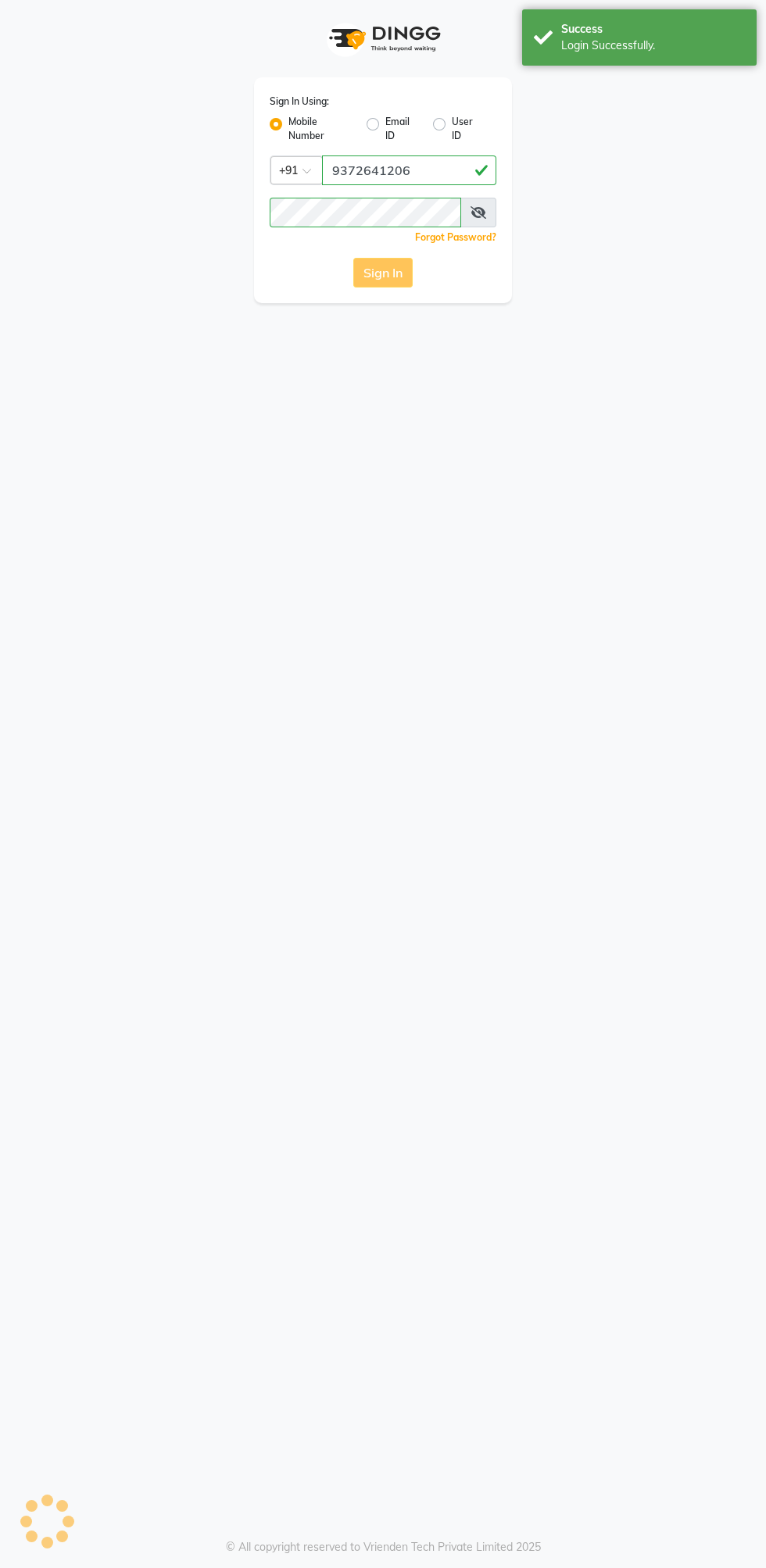
click at [377, 268] on button "Sign In" at bounding box center [383, 272] width 60 height 30
click at [382, 272] on button "Sign In" at bounding box center [383, 272] width 60 height 30
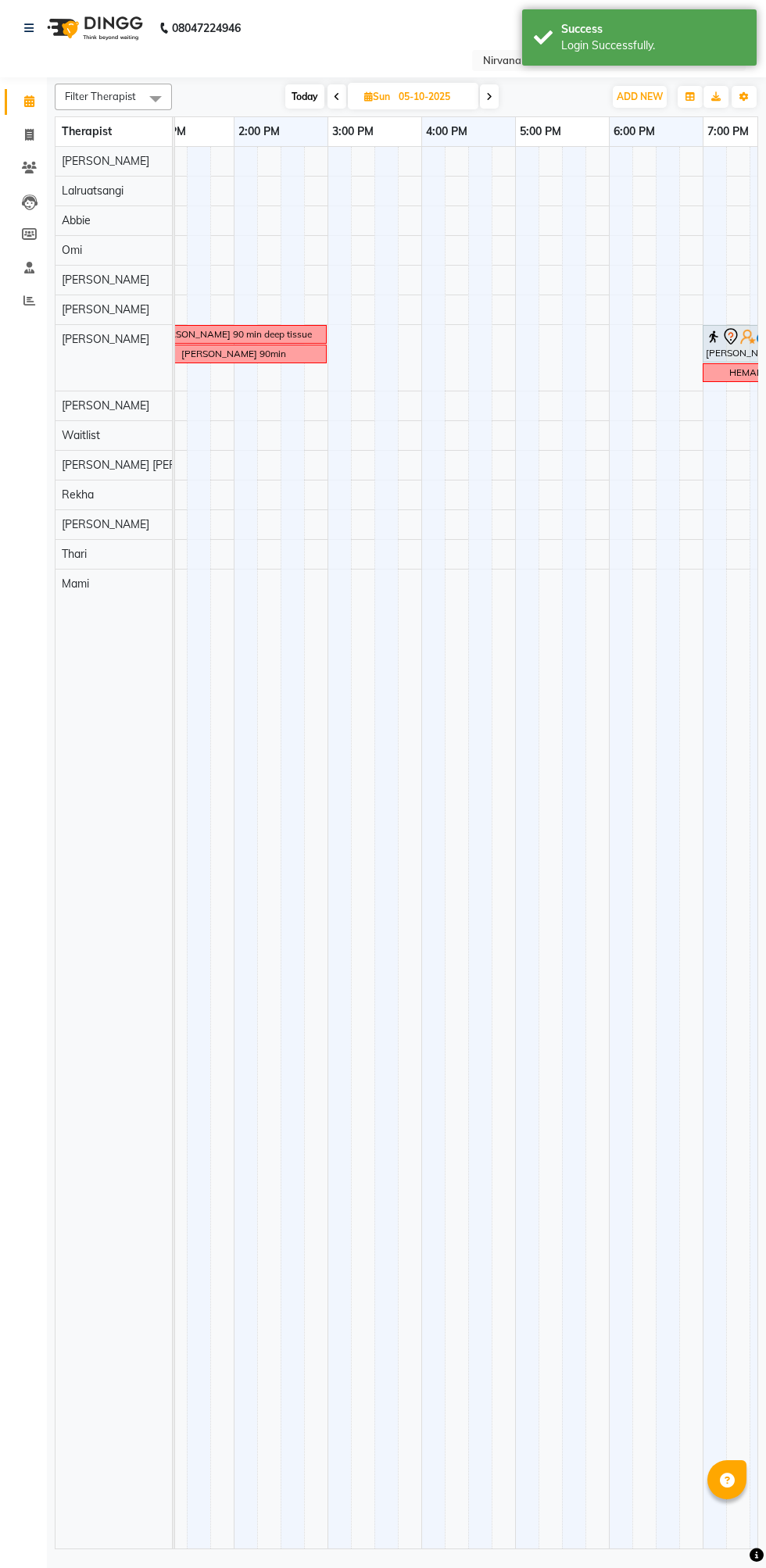
scroll to position [0, 360]
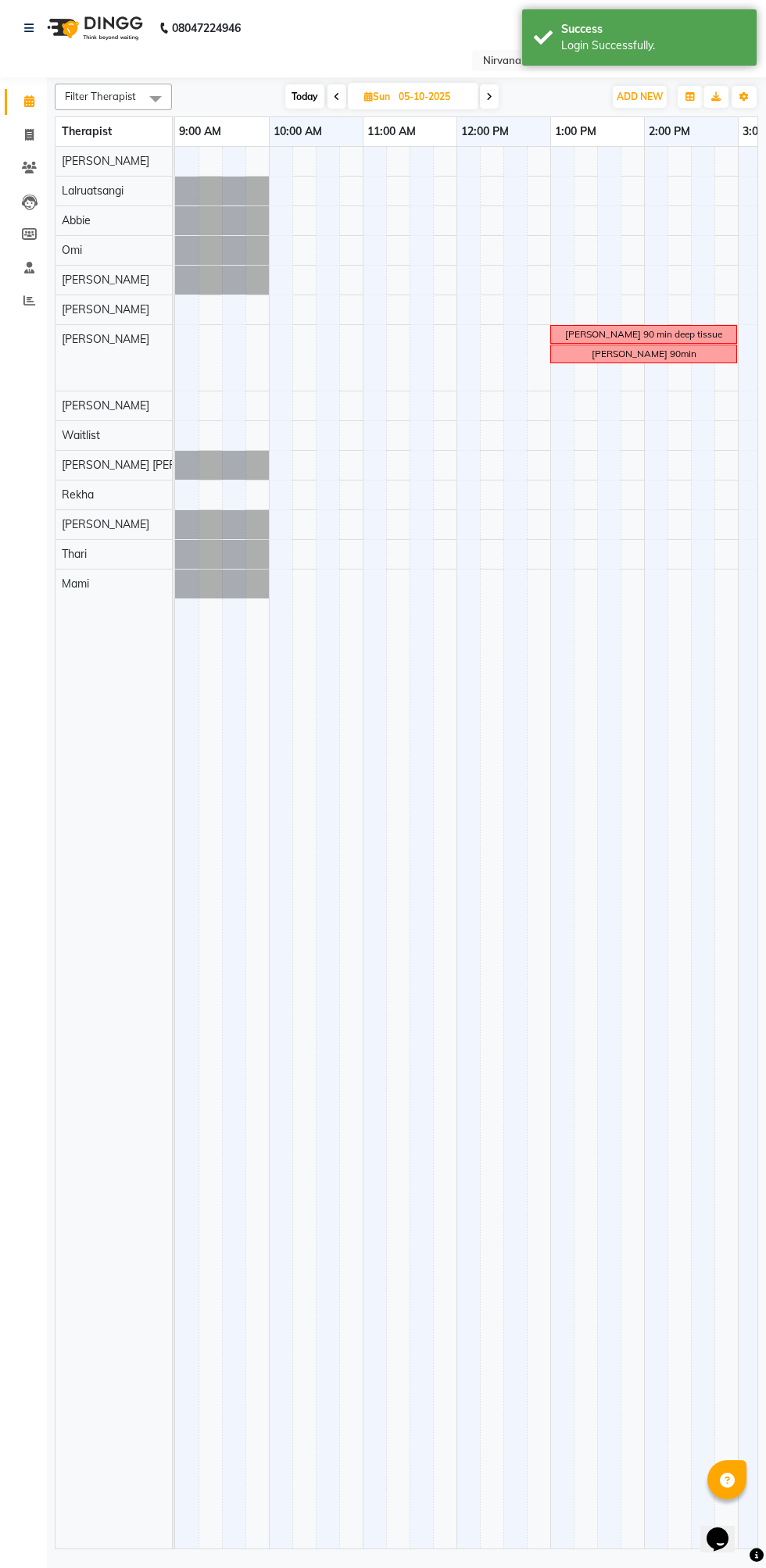
click at [301, 95] on span "Today" at bounding box center [304, 96] width 39 height 24
type input "01-10-2025"
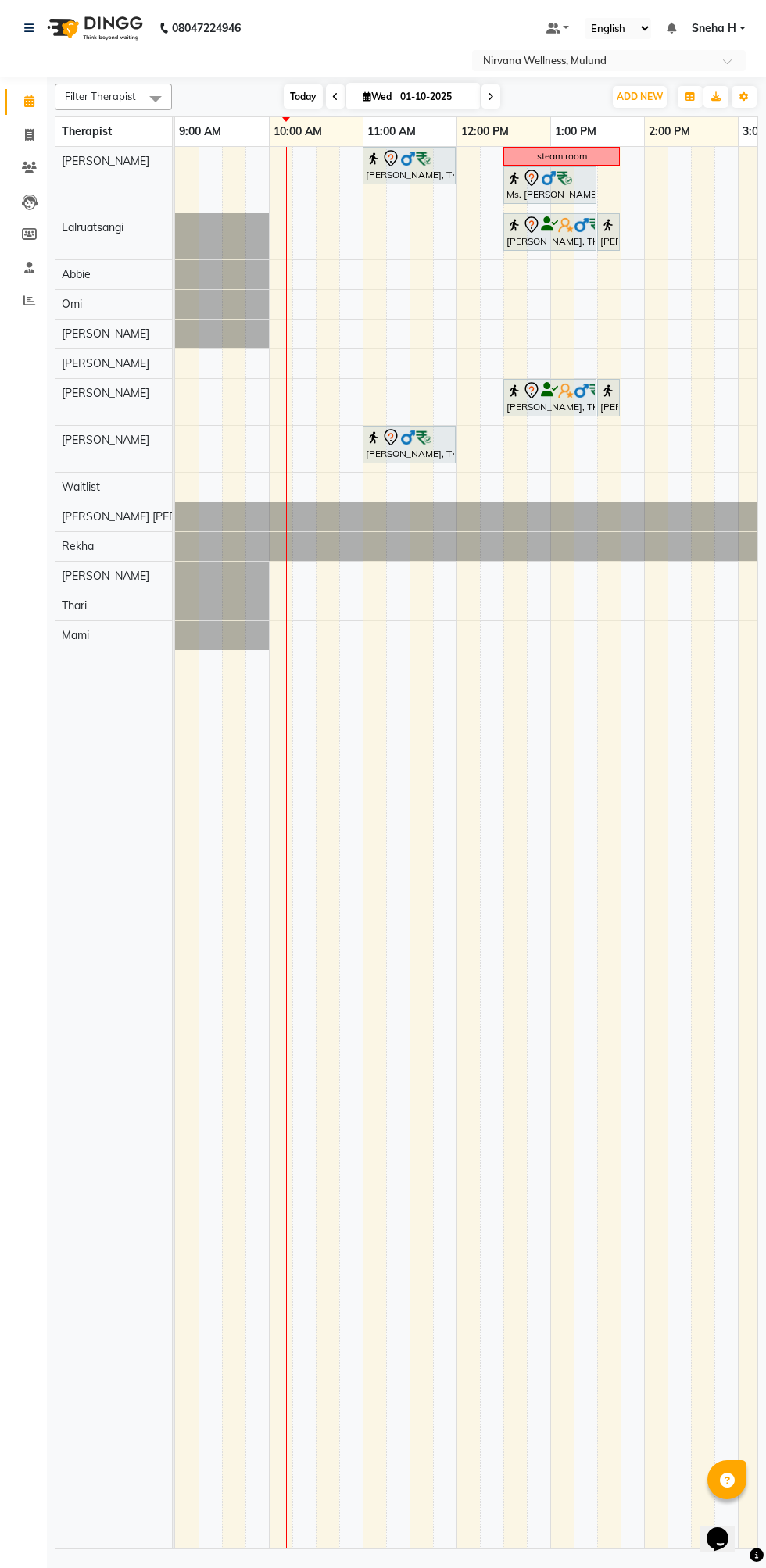
scroll to position [0, 144]
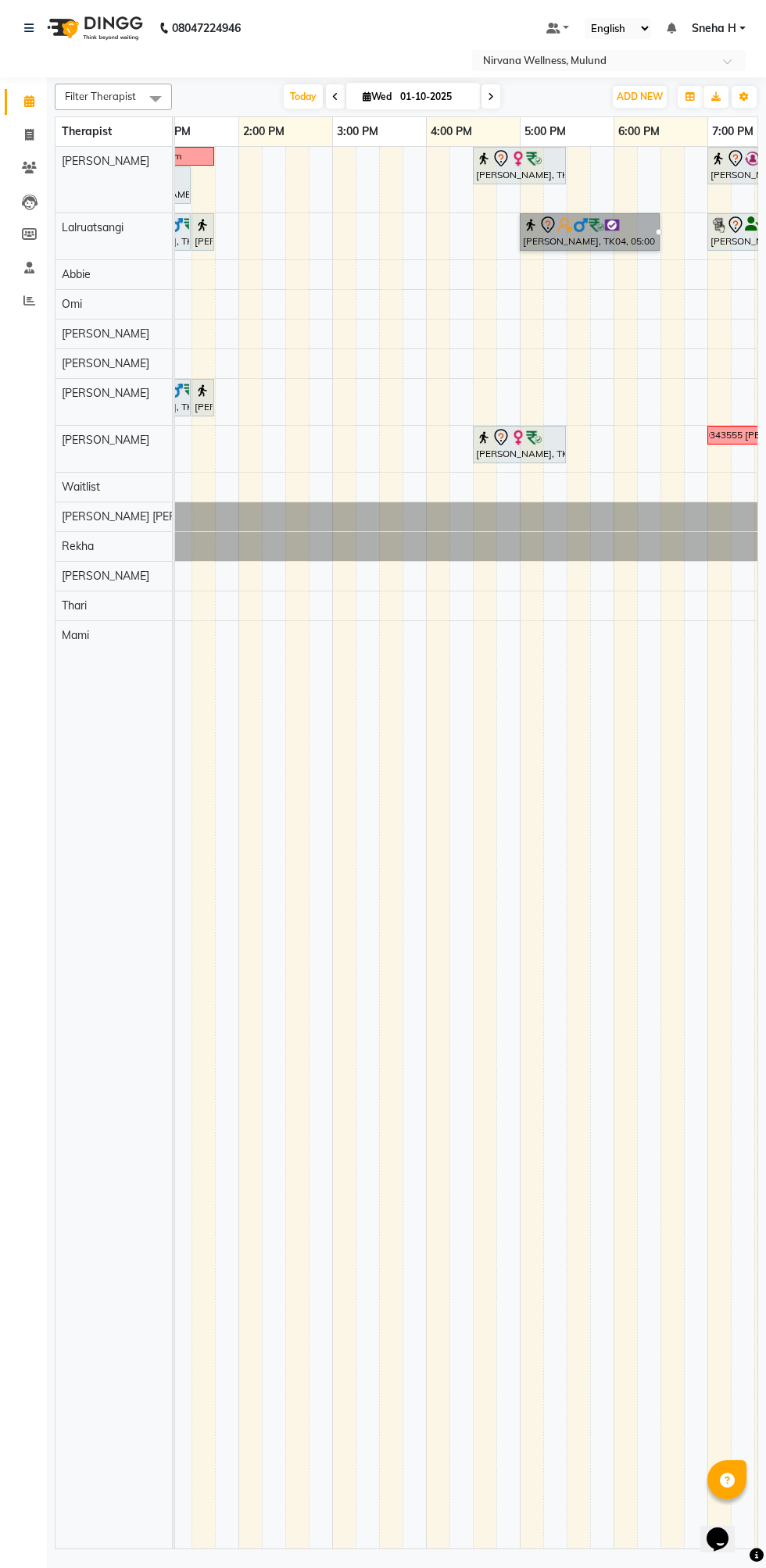
click at [621, 237] on link "[PERSON_NAME], TK04, 05:00 PM-06:30 PM, Massage 90 Min" at bounding box center [589, 232] width 140 height 38
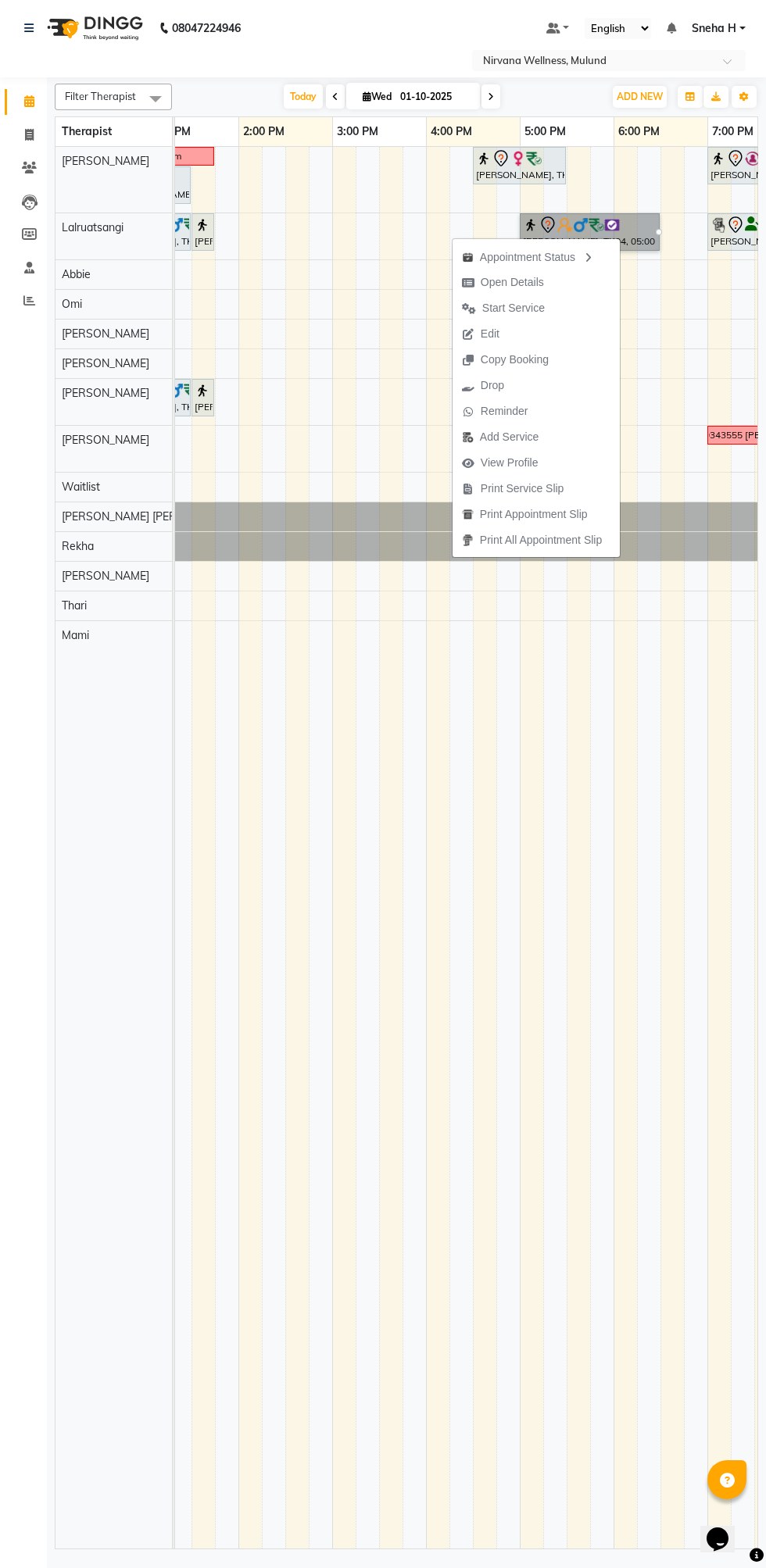
click at [656, 229] on div at bounding box center [659, 232] width 6 height 6
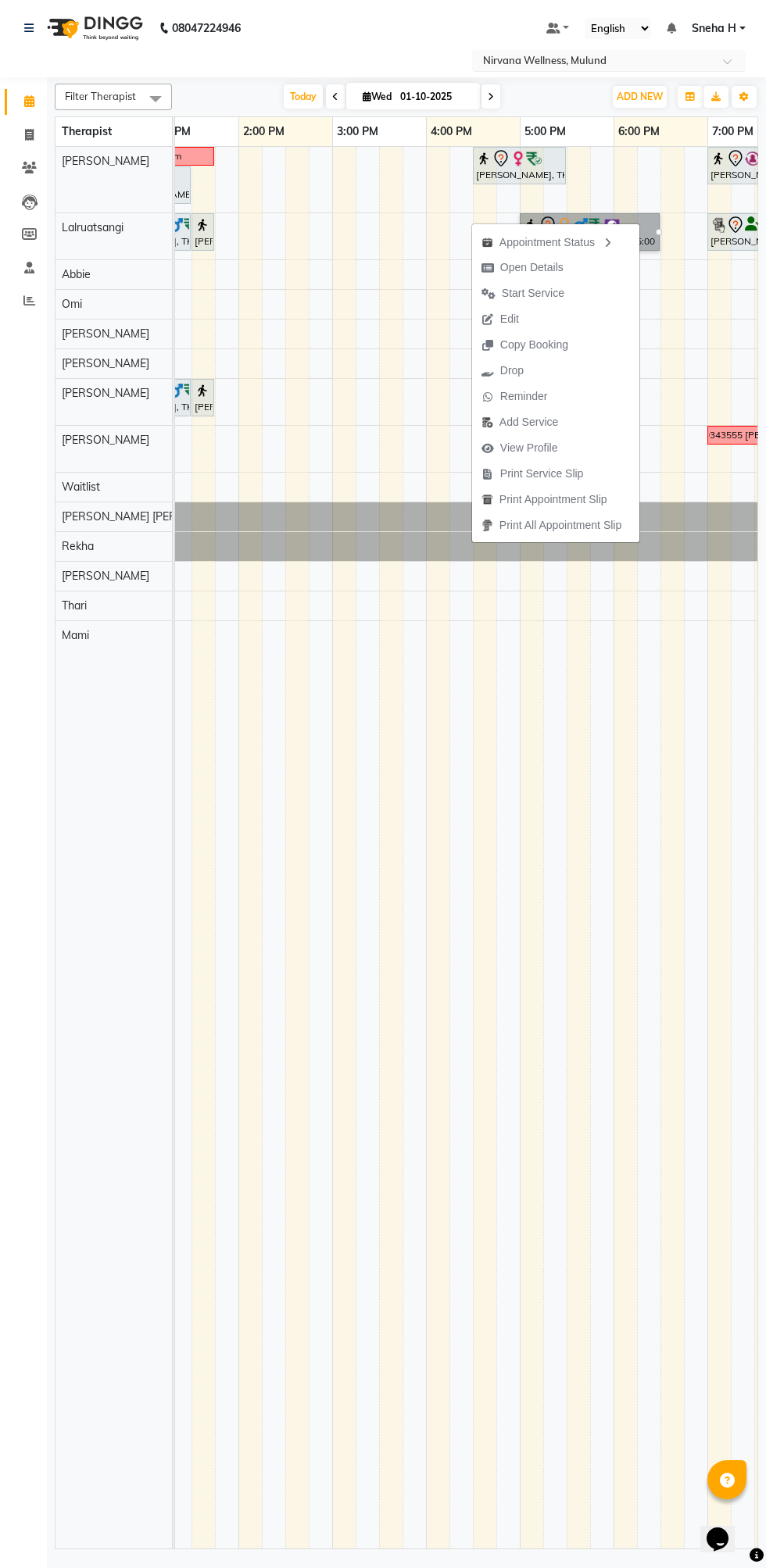
click at [562, 62] on input "text" at bounding box center [593, 62] width 227 height 15
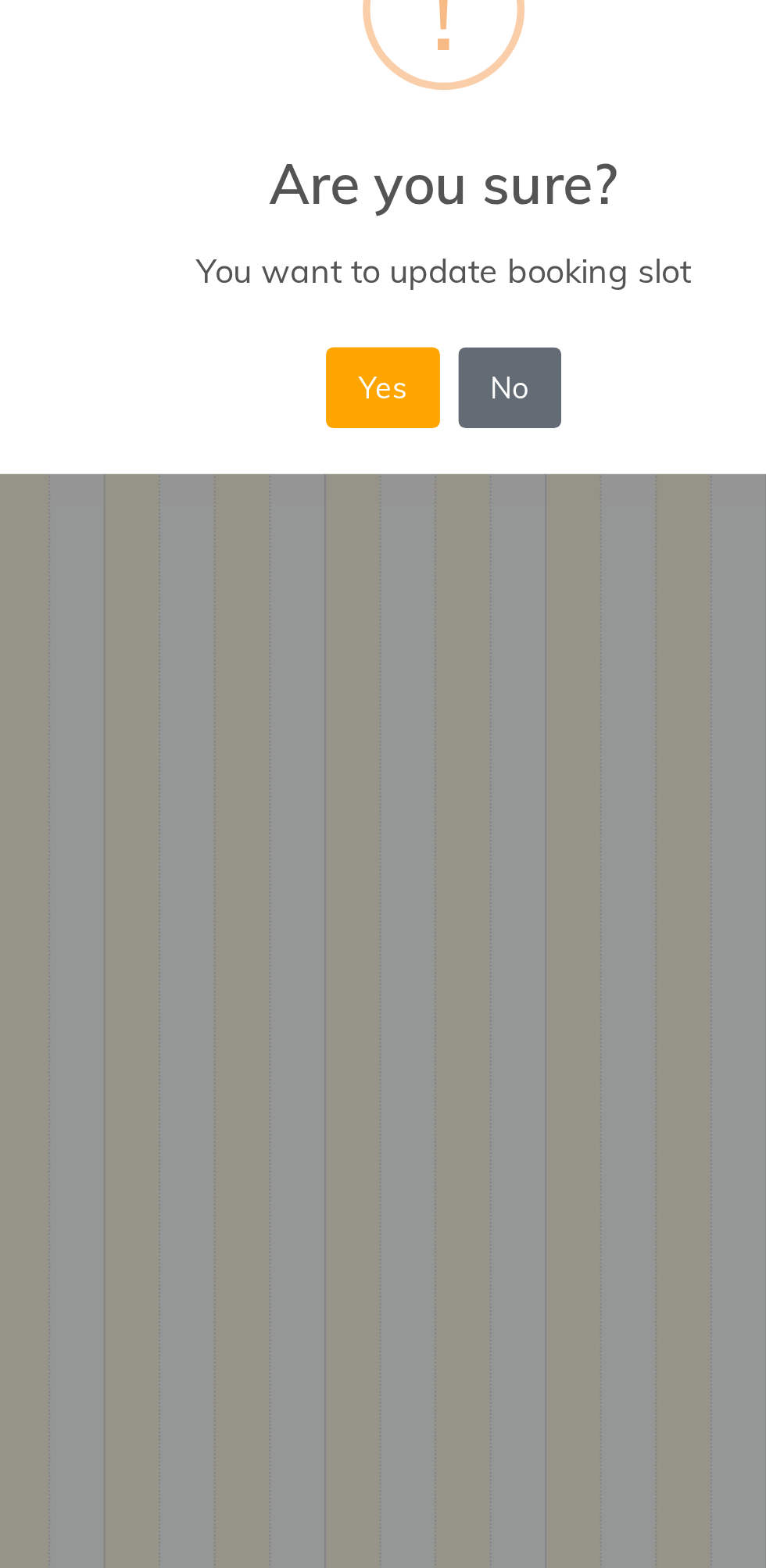
click at [416, 875] on button "No" at bounding box center [411, 880] width 43 height 35
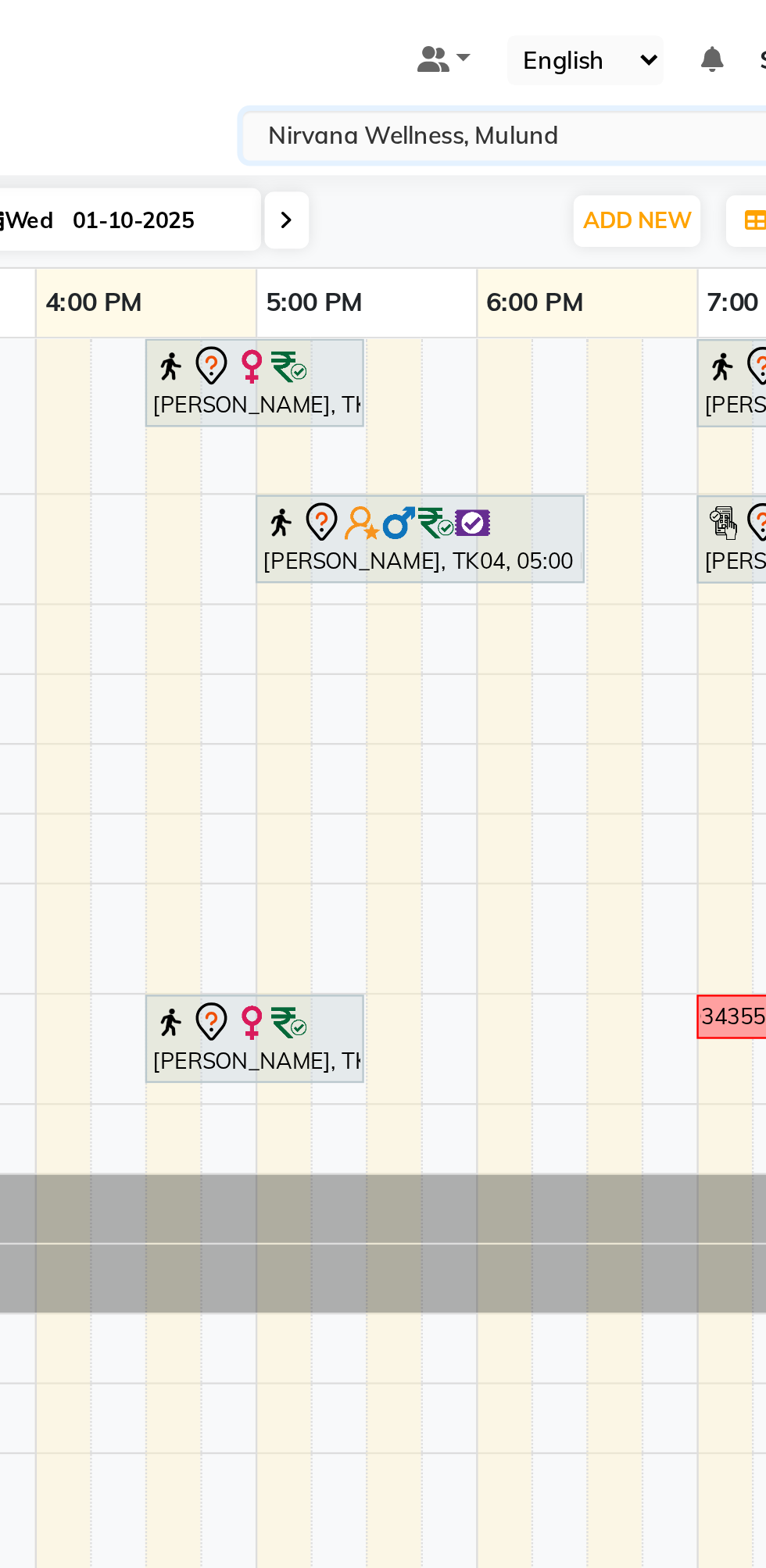
type input "t"
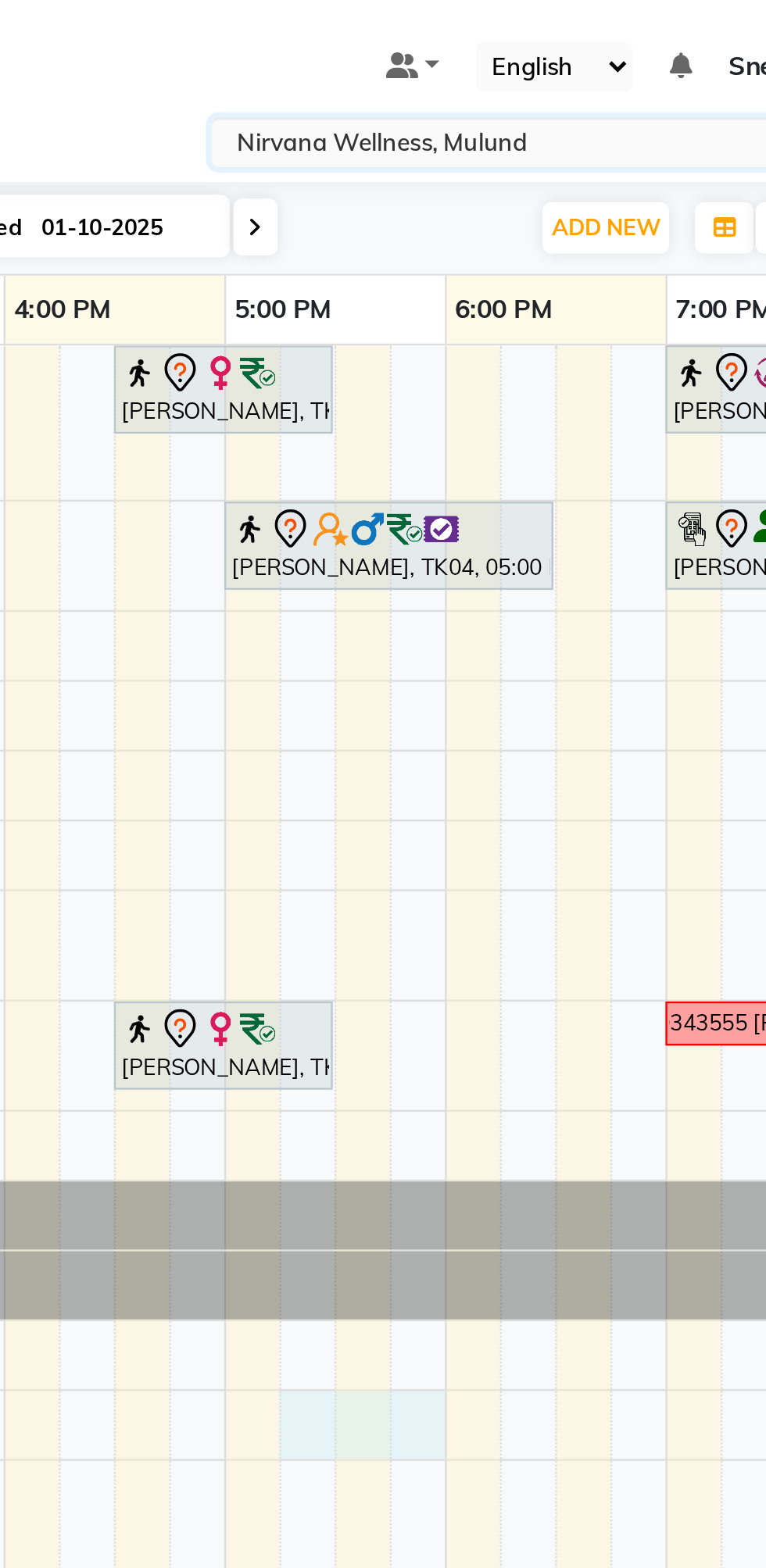
select select "69864"
select select "1035"
select select "tentative"
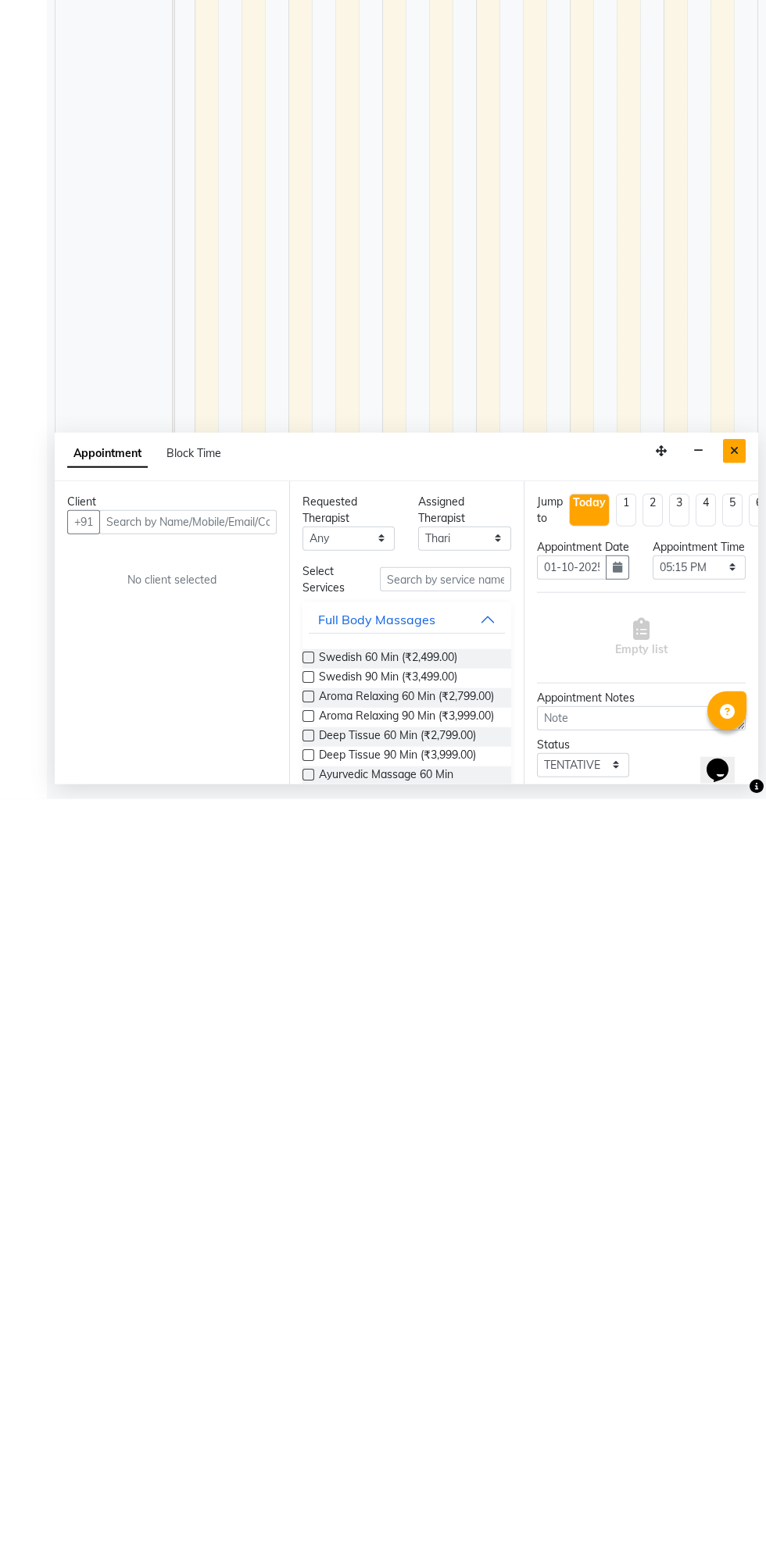
click at [728, 1229] on button "Close" at bounding box center [734, 1219] width 22 height 24
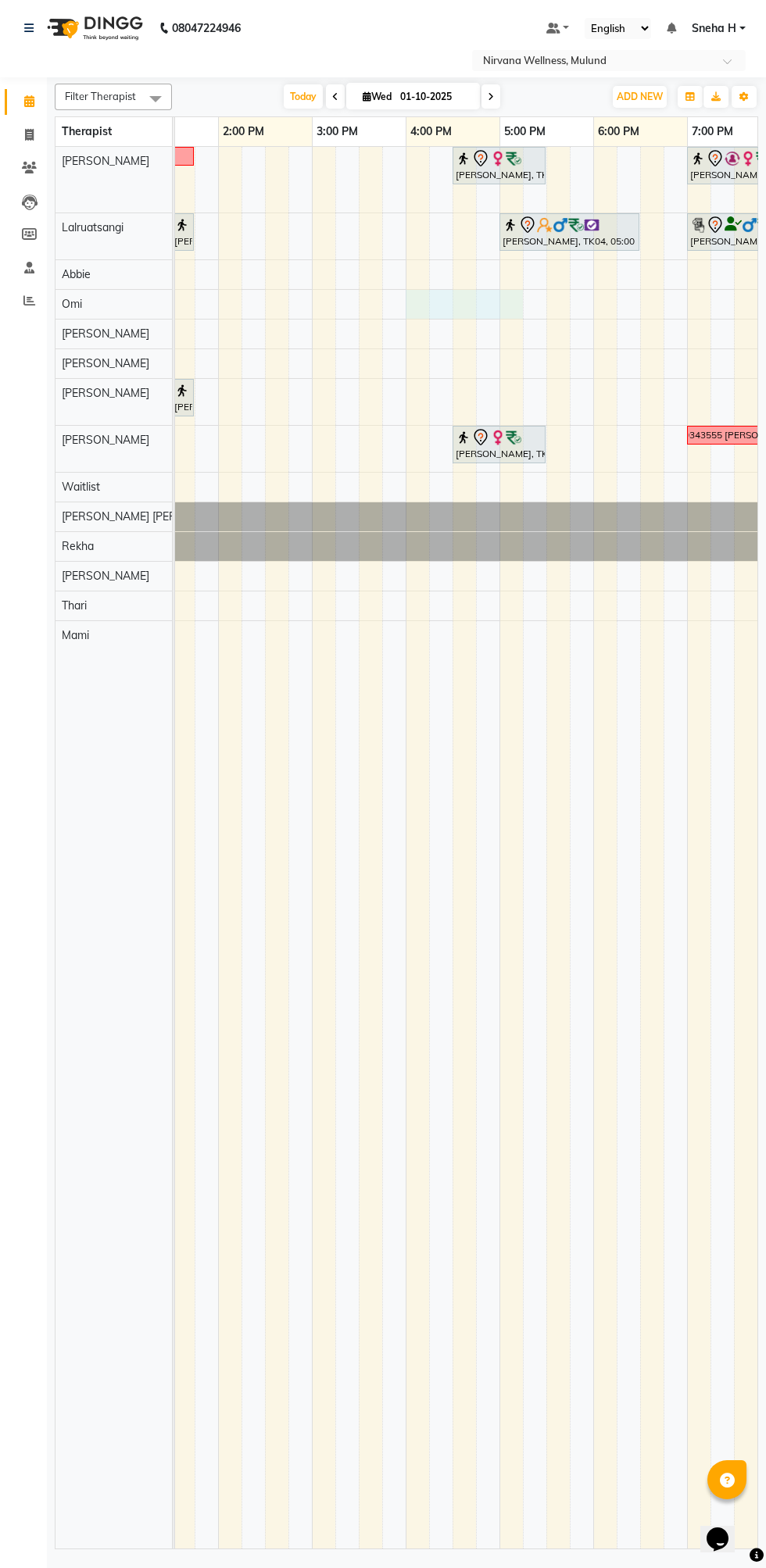
select select "92880"
select select "tentative"
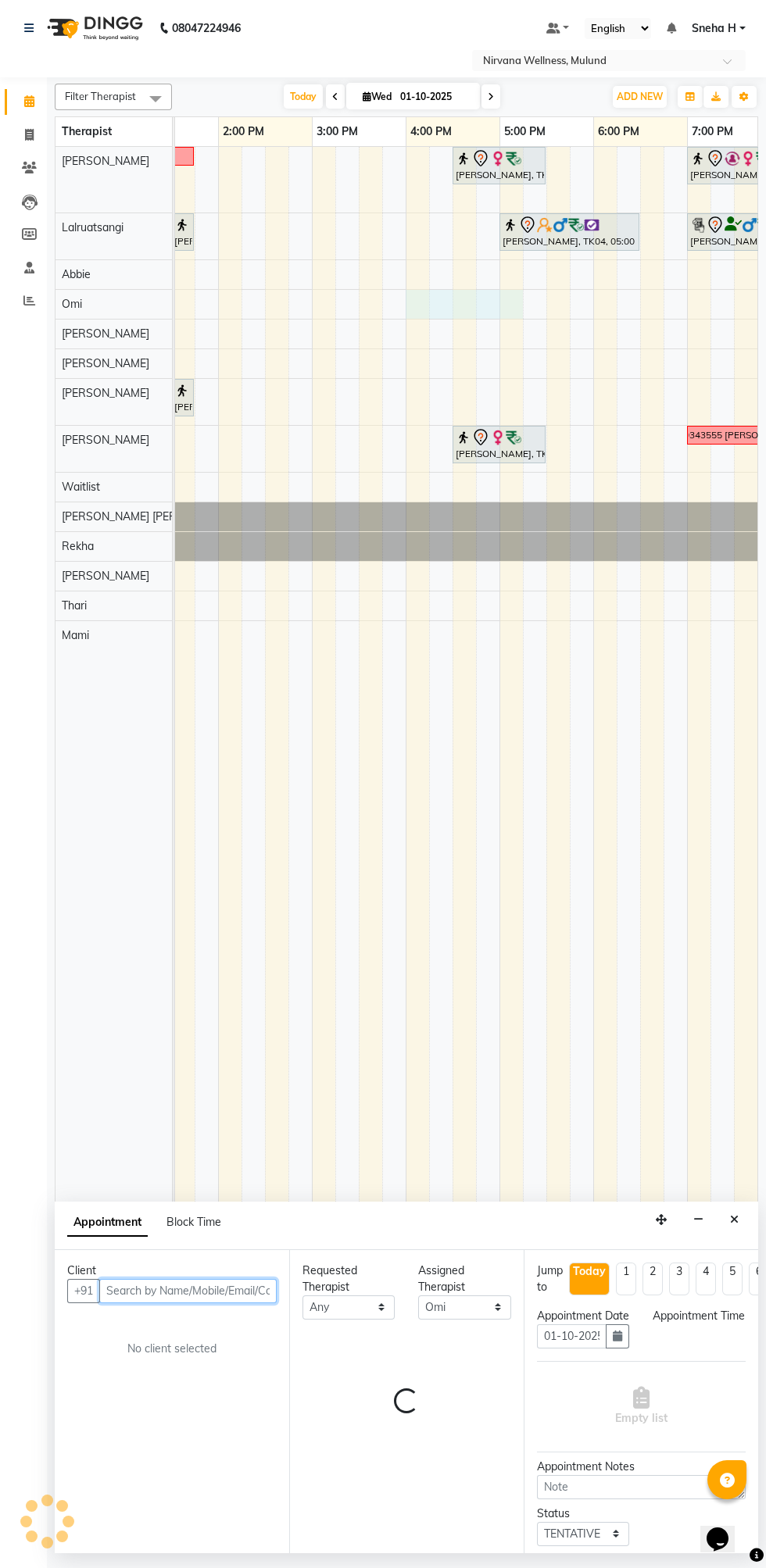
select select "960"
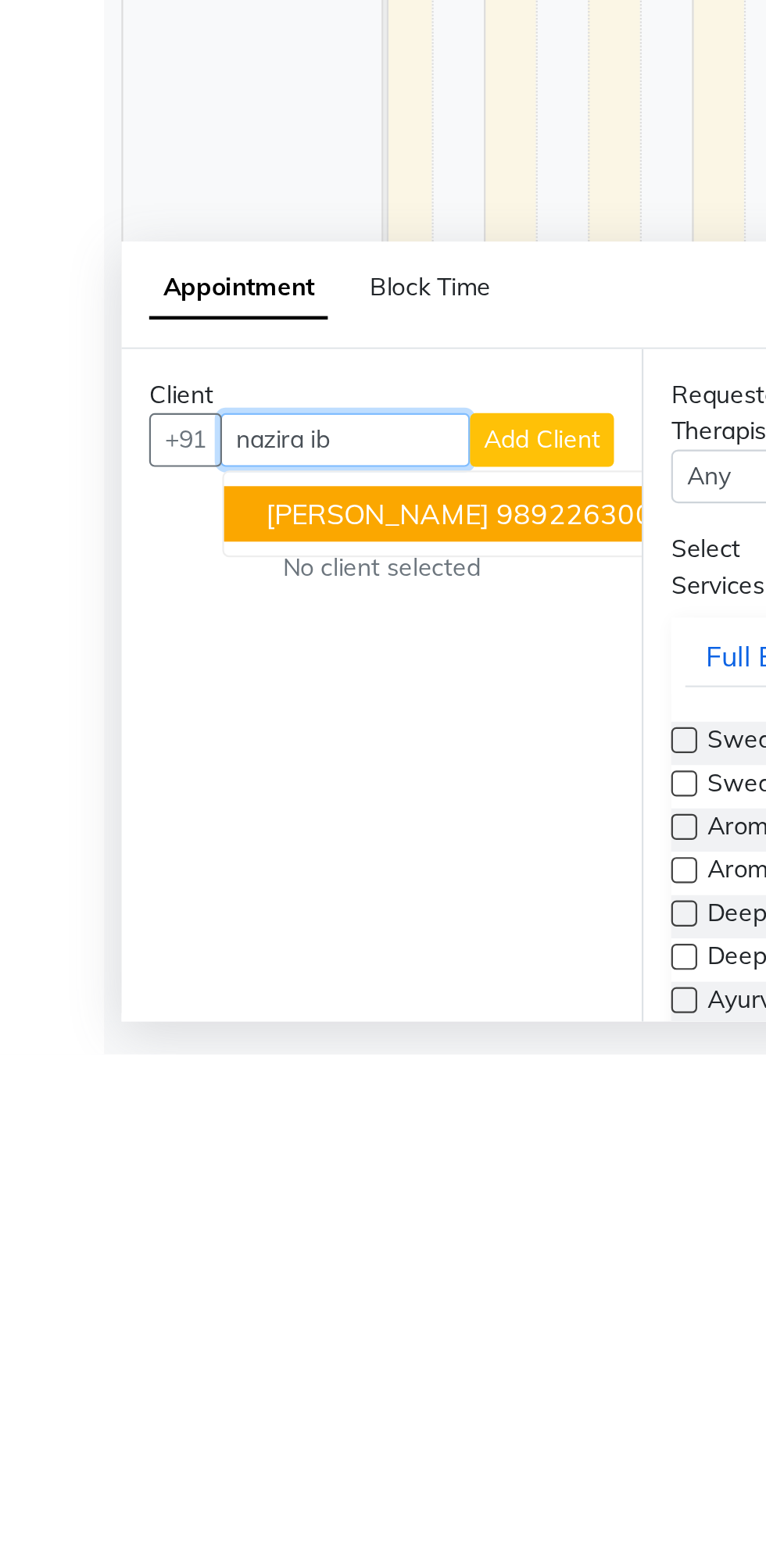
click at [258, 1325] on ngb-highlight "9892263002" at bounding box center [262, 1325] width 78 height 15
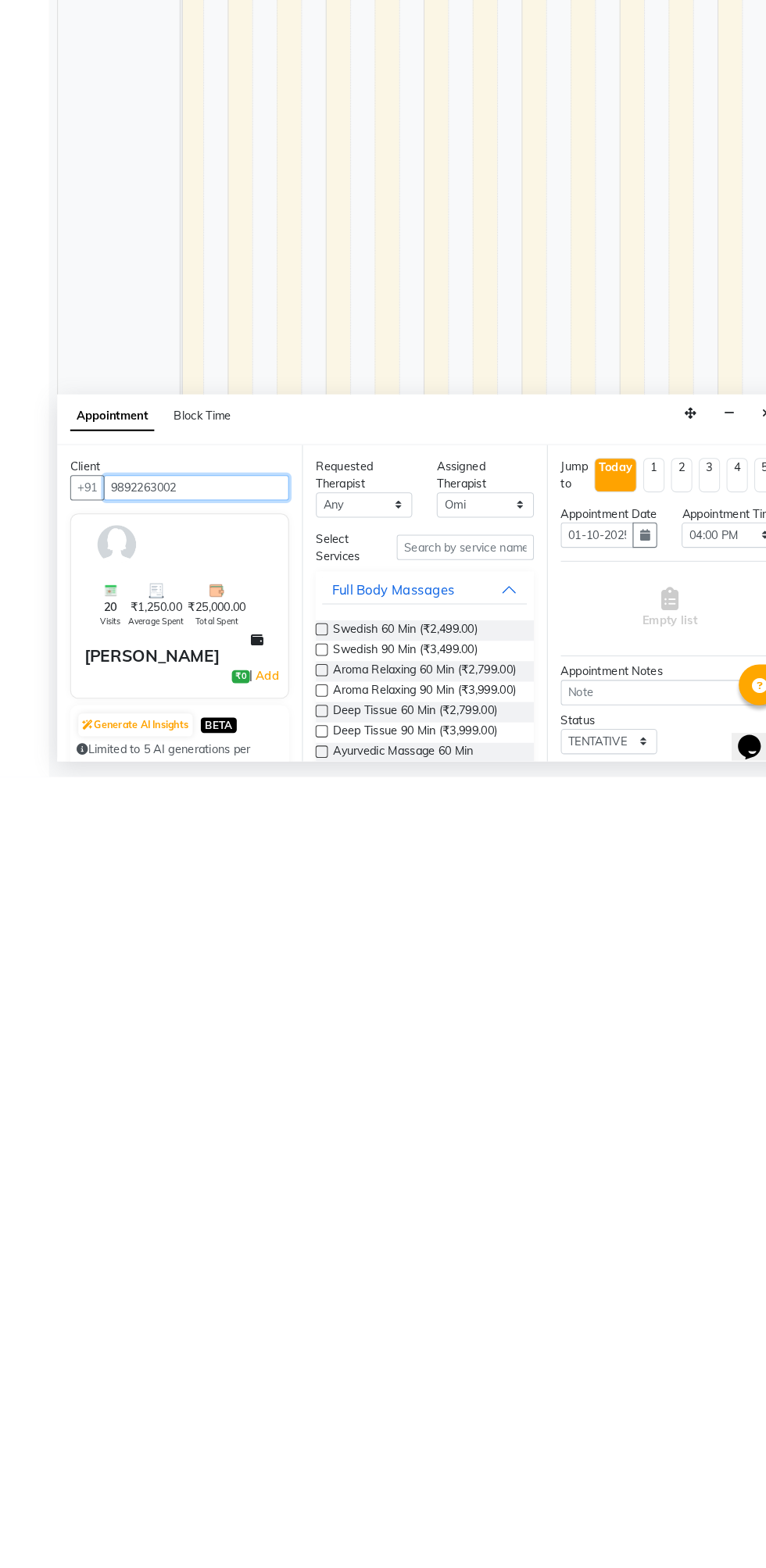
type input "9892263002"
click at [309, 1426] on label at bounding box center [308, 1426] width 12 height 12
click at [309, 1426] on input "checkbox" at bounding box center [307, 1428] width 11 height 11
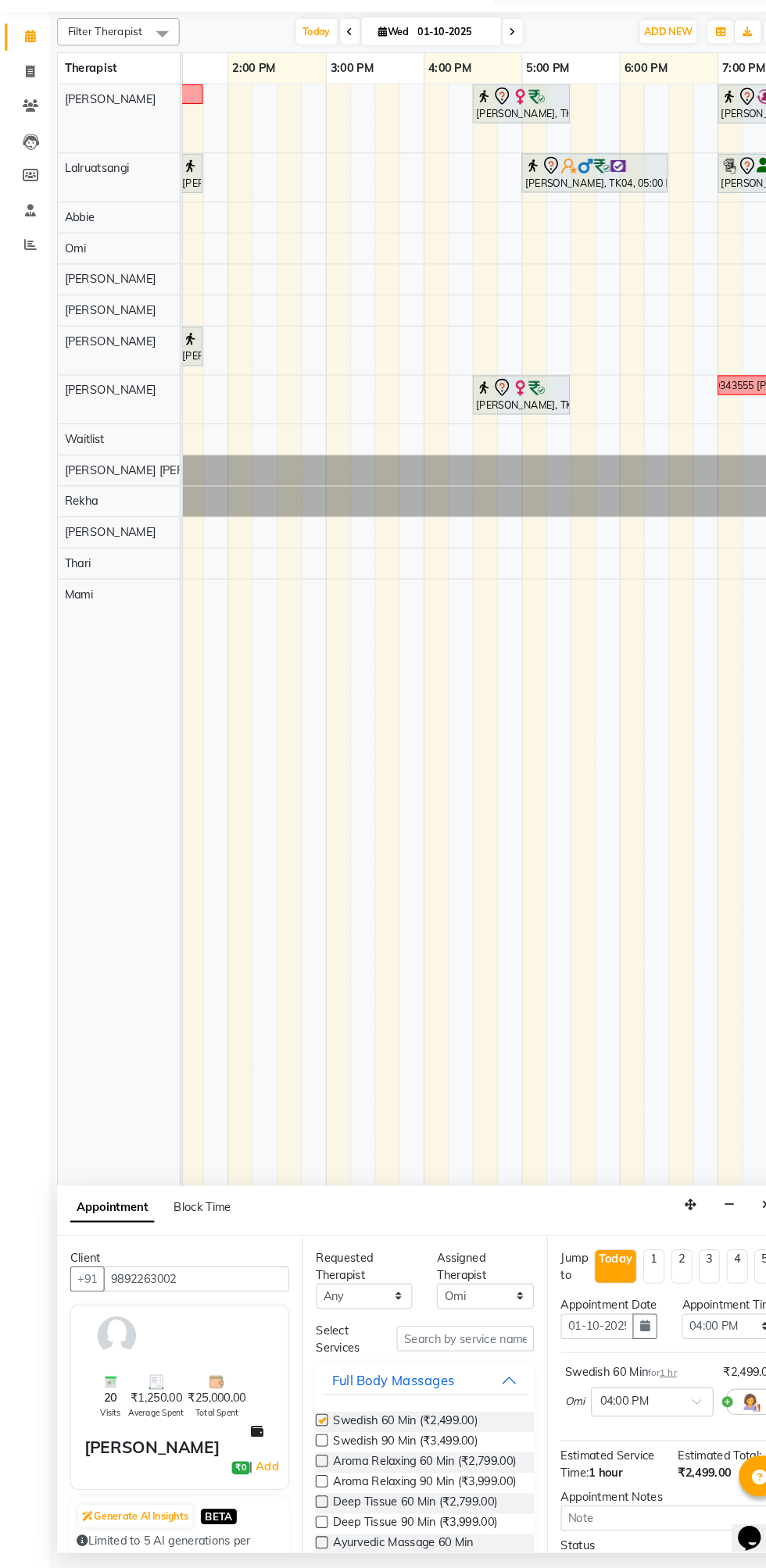
checkbox input "false"
click at [621, 1416] on input "text" at bounding box center [609, 1408] width 69 height 16
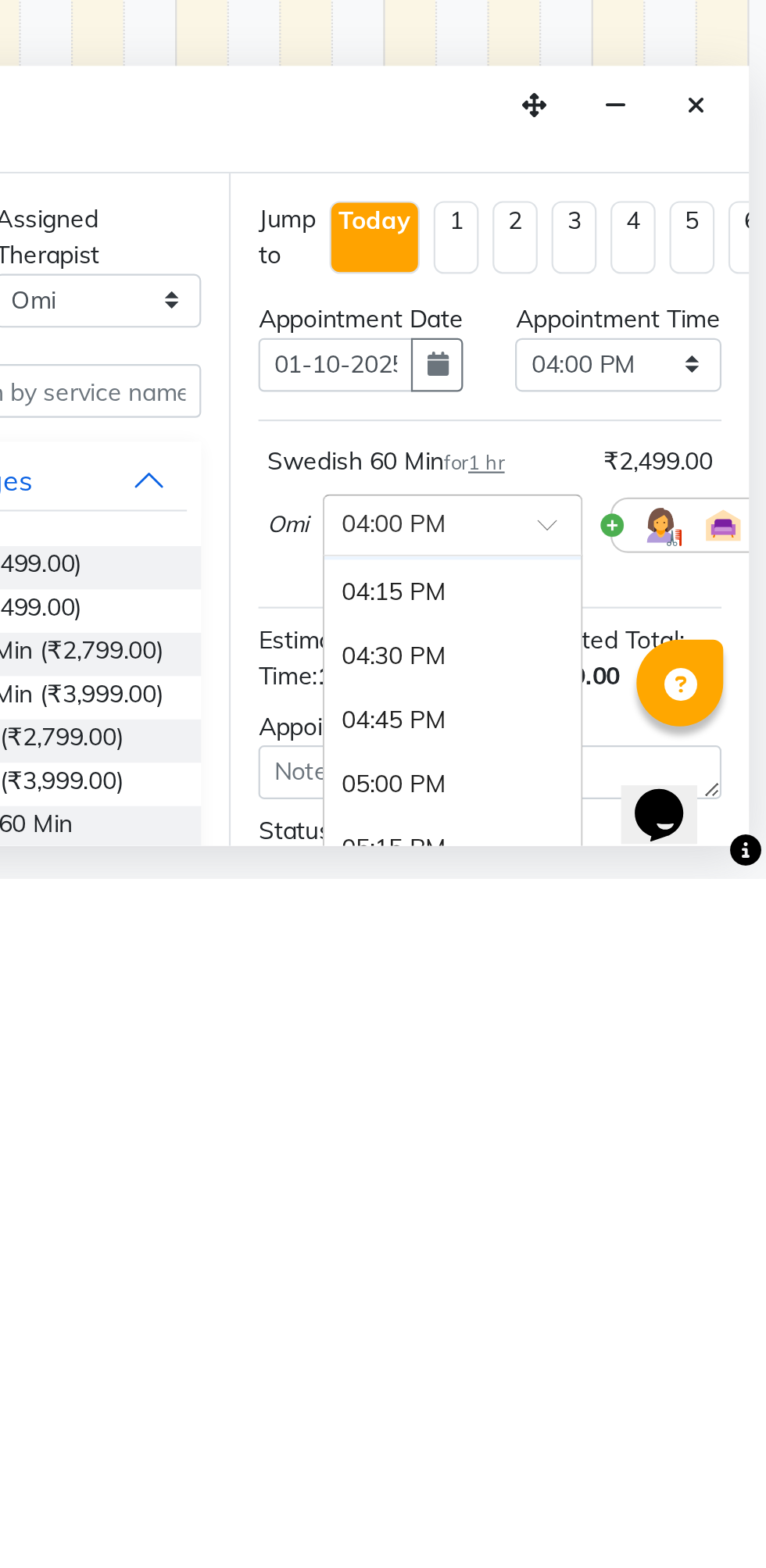
click at [605, 1482] on div "04:30 PM" at bounding box center [625, 1468] width 116 height 29
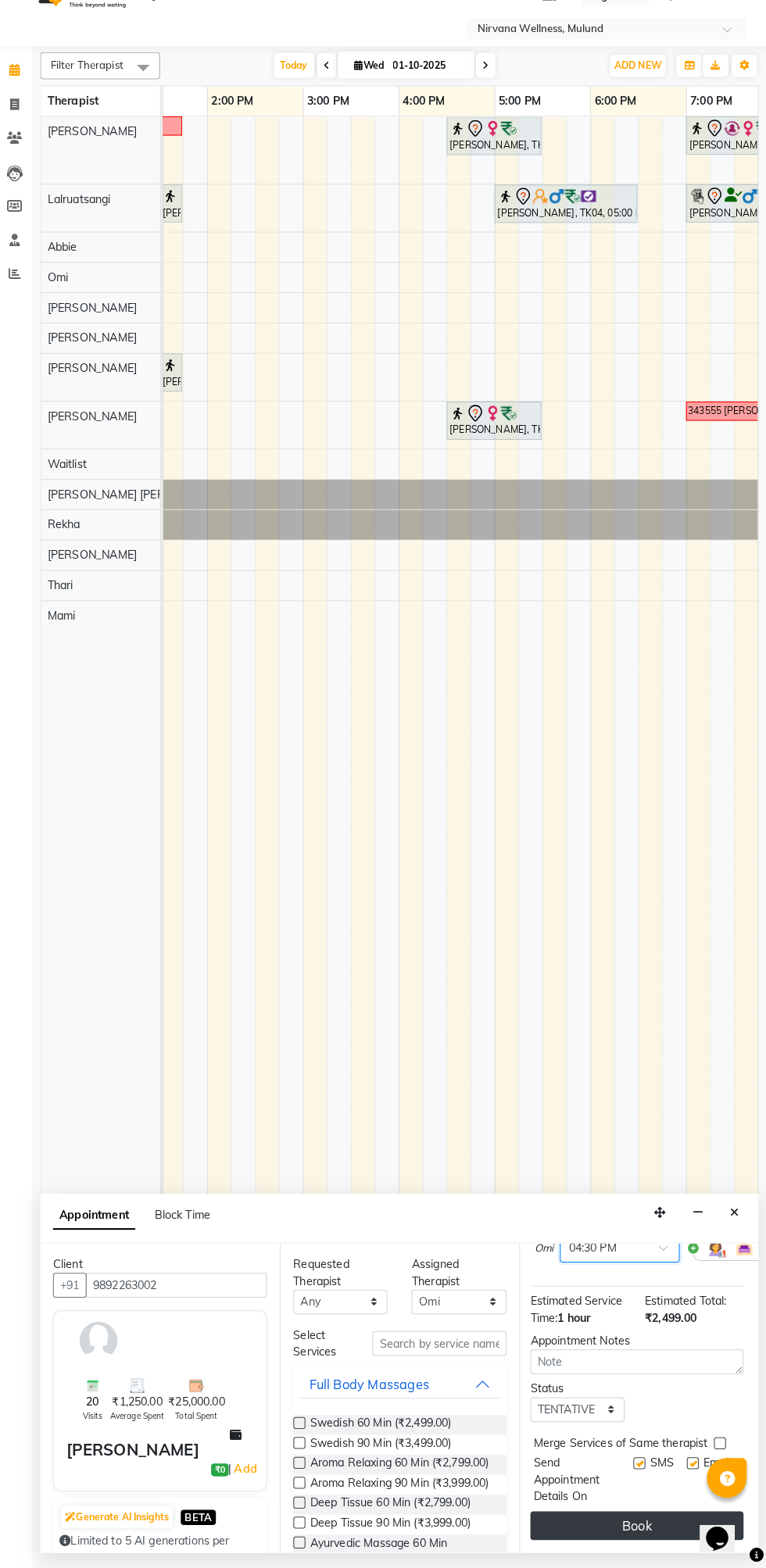
click at [638, 1531] on button "Book" at bounding box center [639, 1526] width 209 height 28
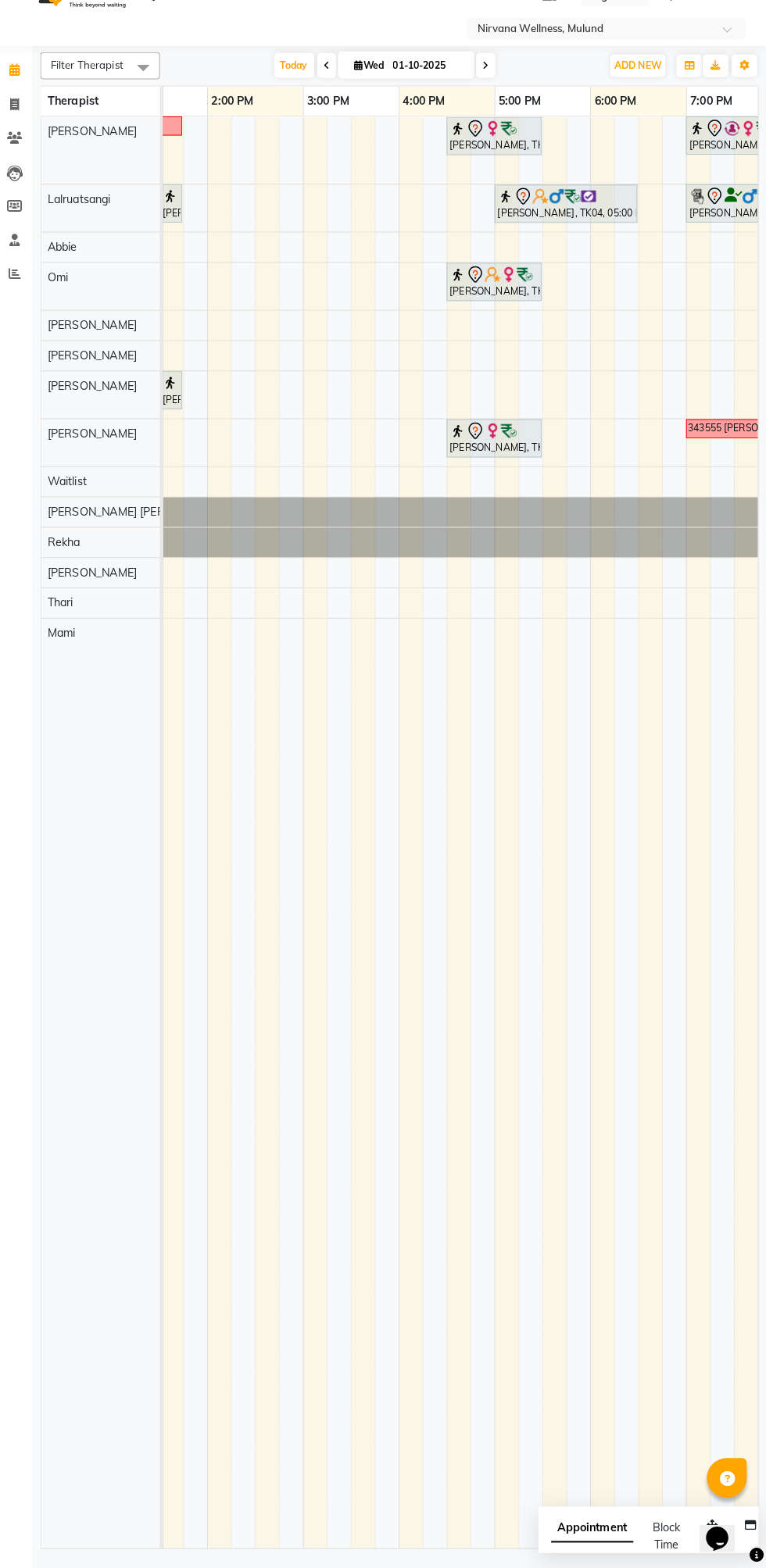
scroll to position [0, 0]
